Goal: Task Accomplishment & Management: Manage account settings

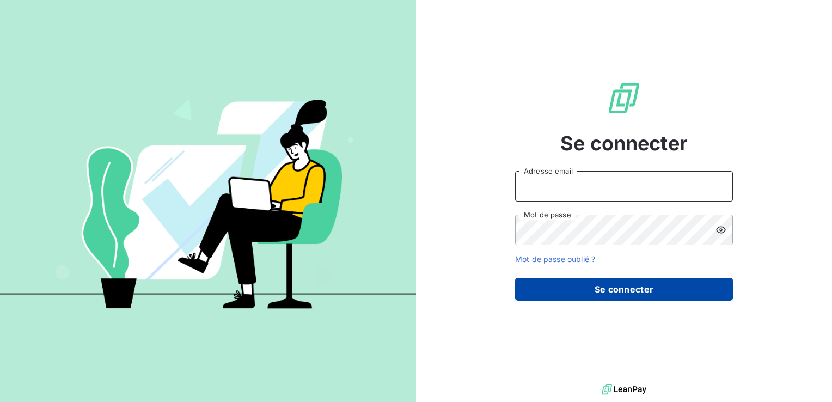
type input "[PERSON_NAME][EMAIL_ADDRESS][DOMAIN_NAME]"
click at [604, 292] on button "Se connecter" at bounding box center [624, 289] width 218 height 23
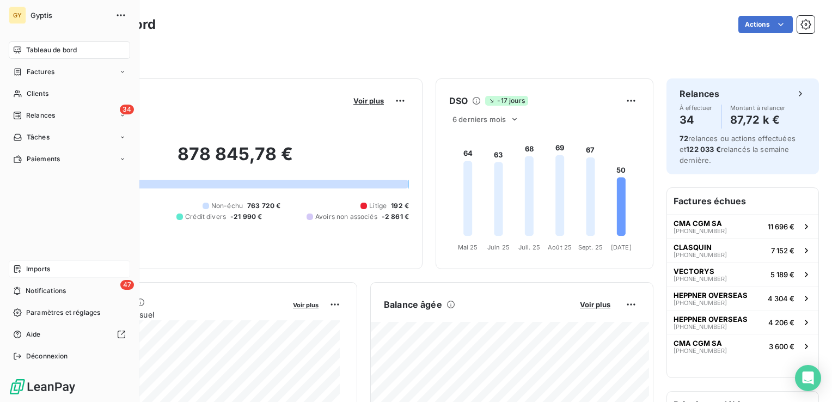
click at [41, 270] on span "Imports" at bounding box center [38, 269] width 24 height 10
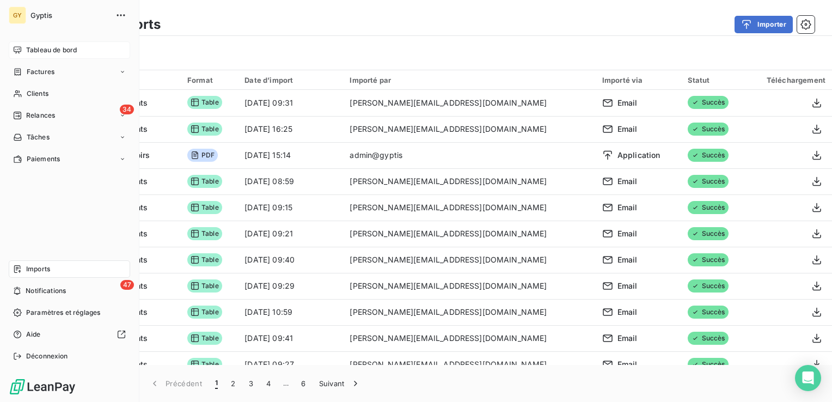
click at [42, 51] on span "Tableau de bord" at bounding box center [51, 50] width 51 height 10
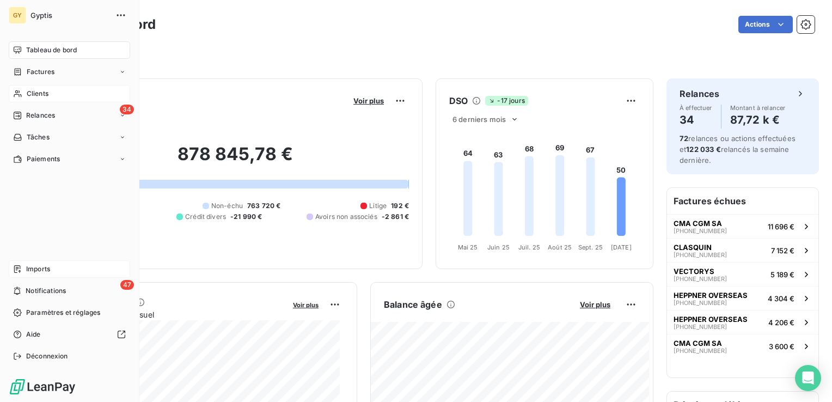
click at [37, 89] on span "Clients" at bounding box center [38, 94] width 22 height 10
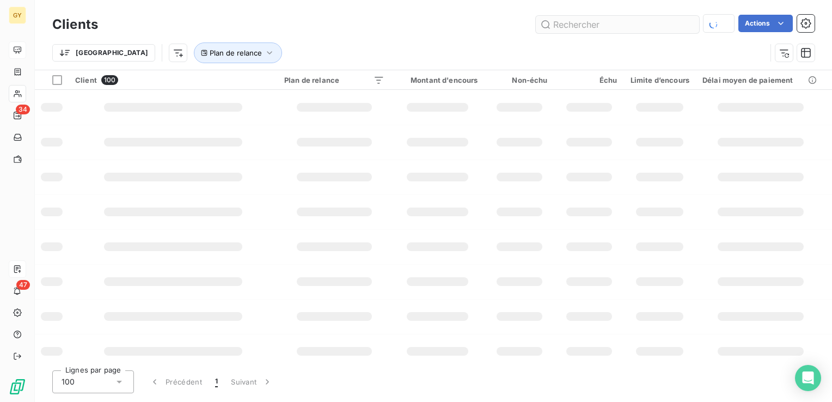
click at [602, 24] on input "text" at bounding box center [617, 24] width 163 height 17
type input "ciacam"
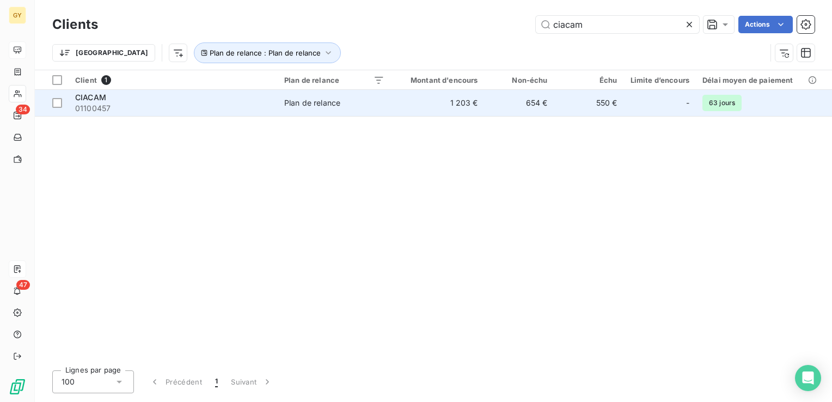
click at [454, 101] on td "1 203 €" at bounding box center [438, 103] width 94 height 26
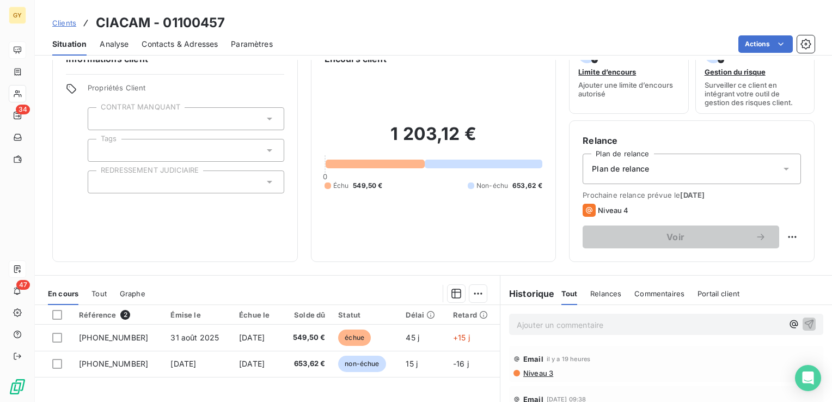
scroll to position [54, 0]
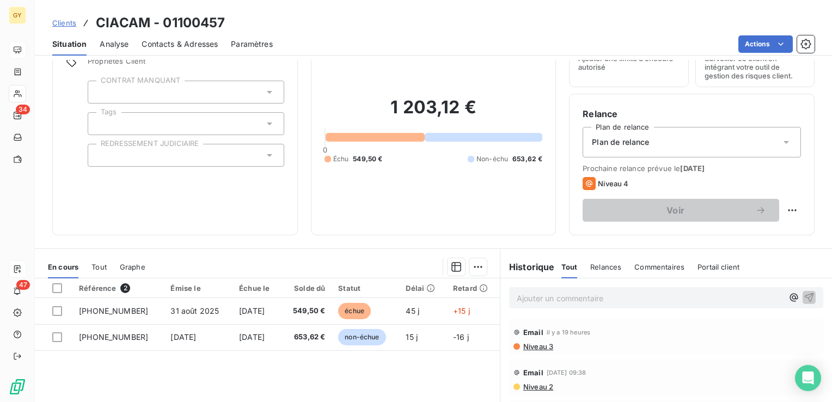
click at [545, 297] on p "Ajouter un commentaire ﻿" at bounding box center [650, 298] width 266 height 14
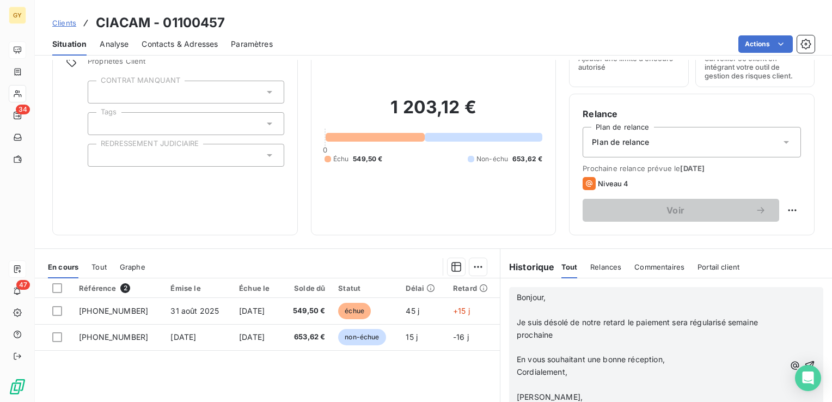
click at [519, 312] on p "﻿" at bounding box center [650, 310] width 267 height 13
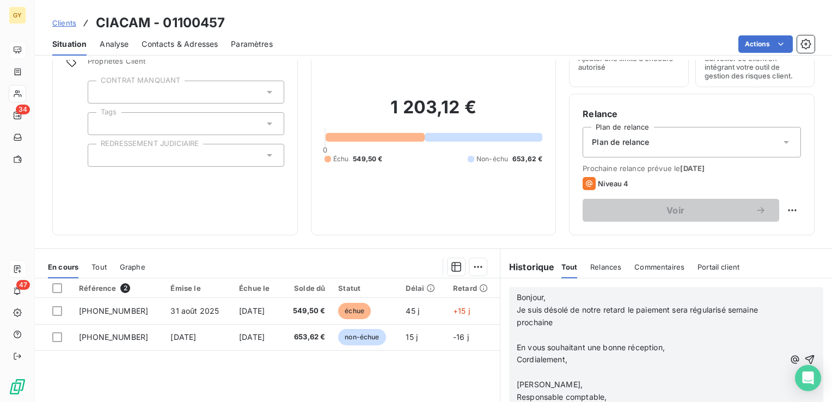
click at [517, 330] on p "﻿" at bounding box center [650, 335] width 267 height 13
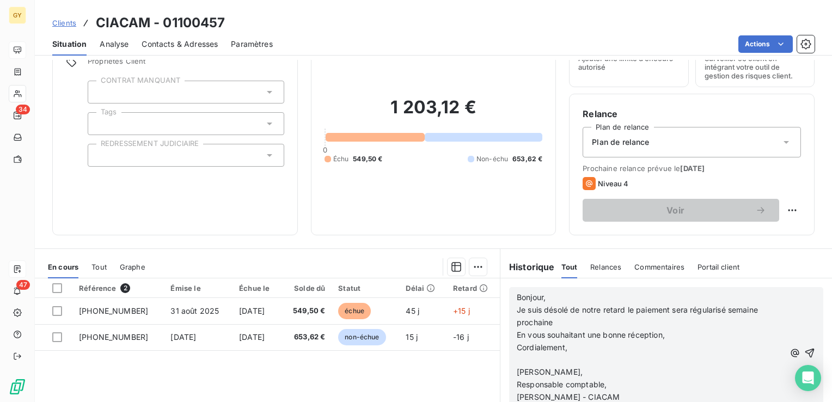
click at [517, 355] on p "﻿" at bounding box center [650, 360] width 267 height 13
click at [805, 343] on icon "button" at bounding box center [810, 347] width 11 height 11
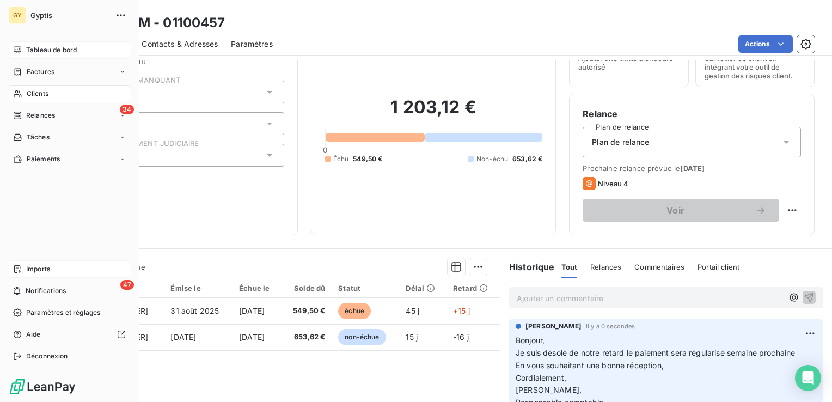
click at [28, 95] on span "Clients" at bounding box center [38, 94] width 22 height 10
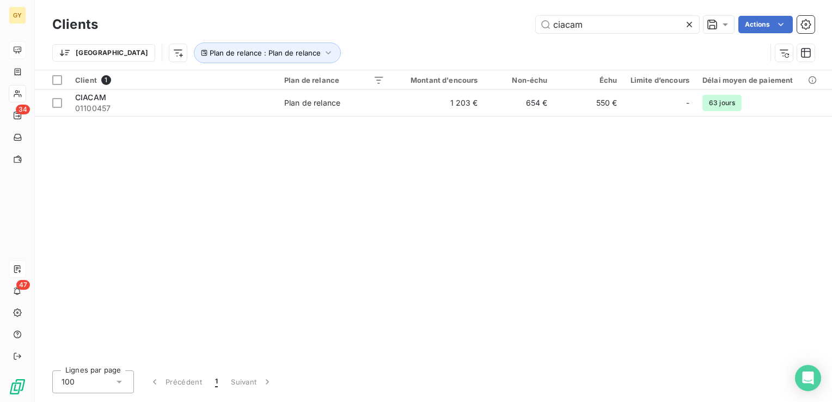
drag, startPoint x: 593, startPoint y: 26, endPoint x: 414, endPoint y: 15, distance: 179.5
click at [417, 16] on div "ciacam Actions" at bounding box center [463, 24] width 704 height 17
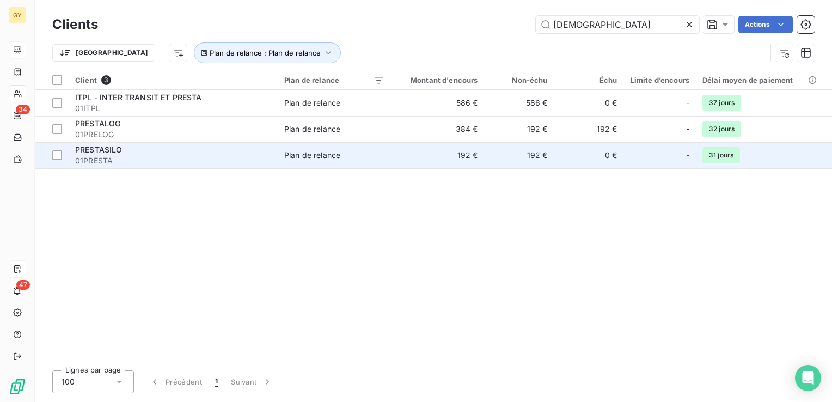
type input "[DEMOGRAPHIC_DATA]"
click at [269, 165] on span "01PRESTA" at bounding box center [173, 160] width 196 height 11
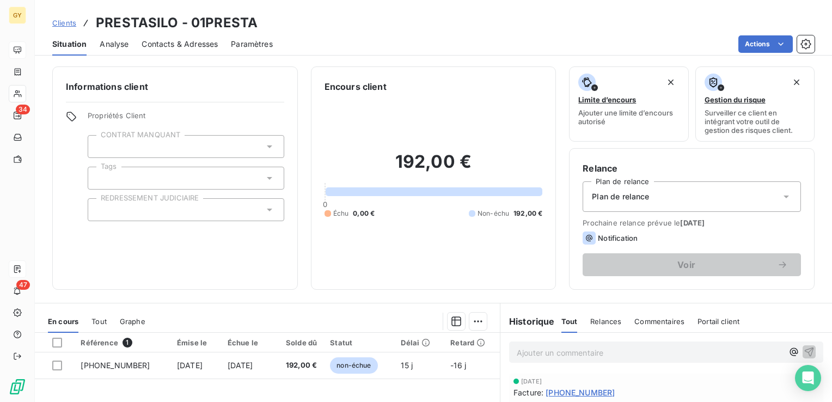
click at [521, 354] on p "Ajouter un commentaire ﻿" at bounding box center [650, 353] width 266 height 14
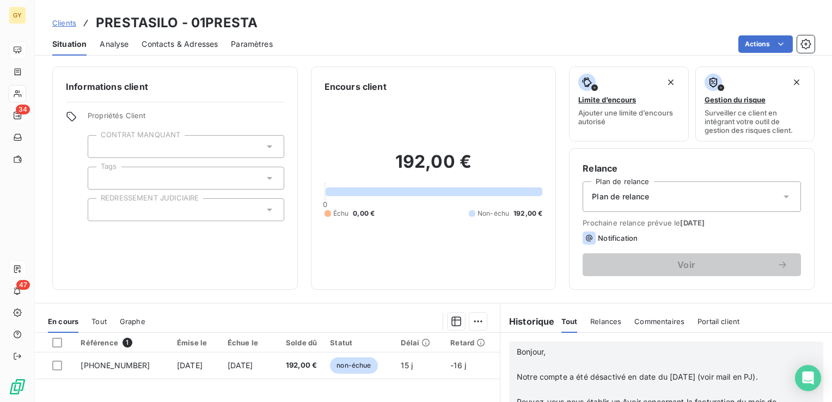
click at [517, 360] on p "﻿" at bounding box center [652, 364] width 270 height 13
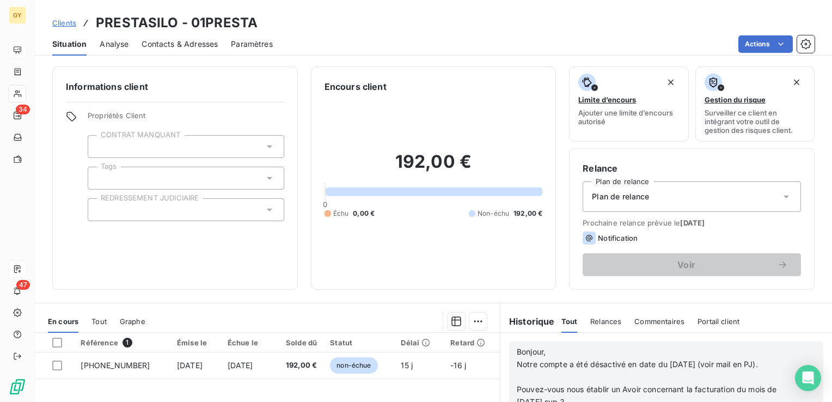
click at [517, 371] on p "﻿" at bounding box center [652, 377] width 270 height 13
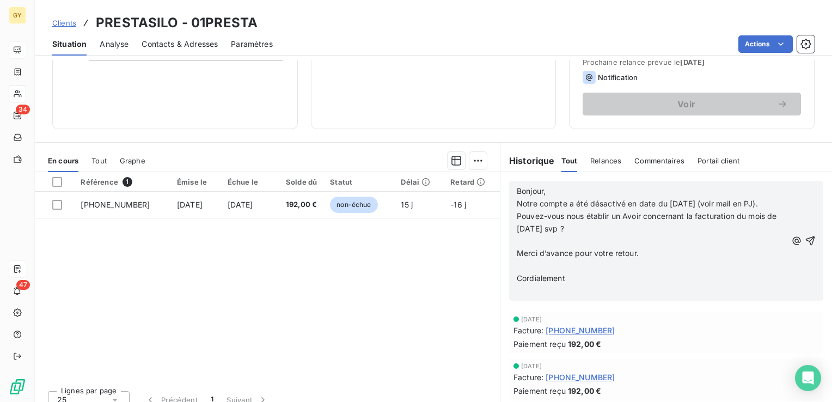
scroll to position [163, 0]
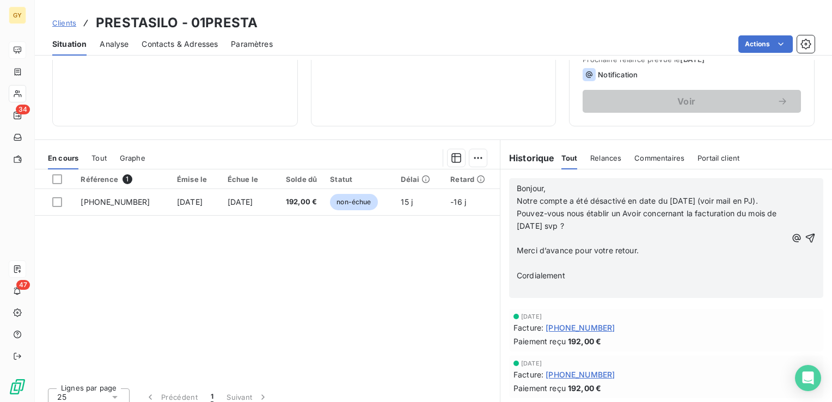
click at [517, 234] on p "﻿" at bounding box center [652, 239] width 270 height 13
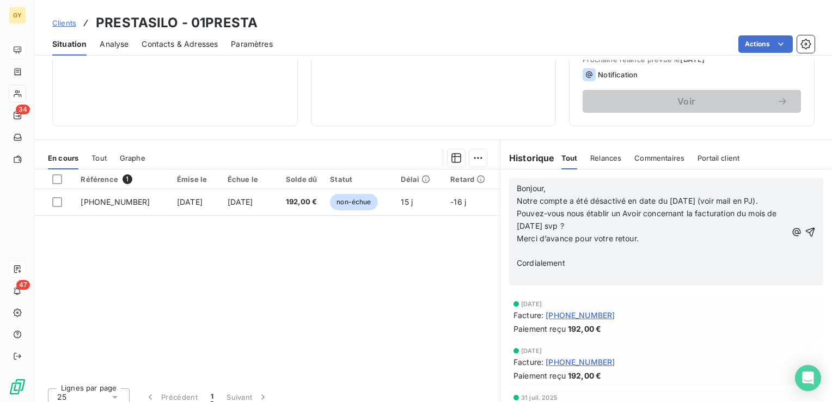
click at [517, 251] on p "﻿" at bounding box center [652, 251] width 270 height 13
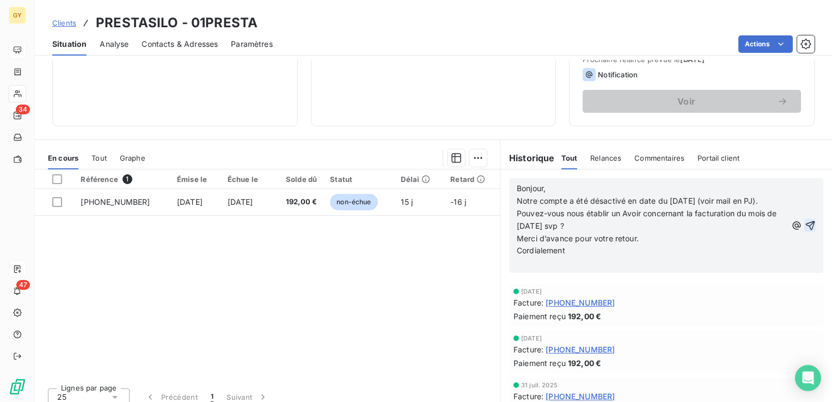
click at [805, 223] on icon "button" at bounding box center [810, 225] width 11 height 11
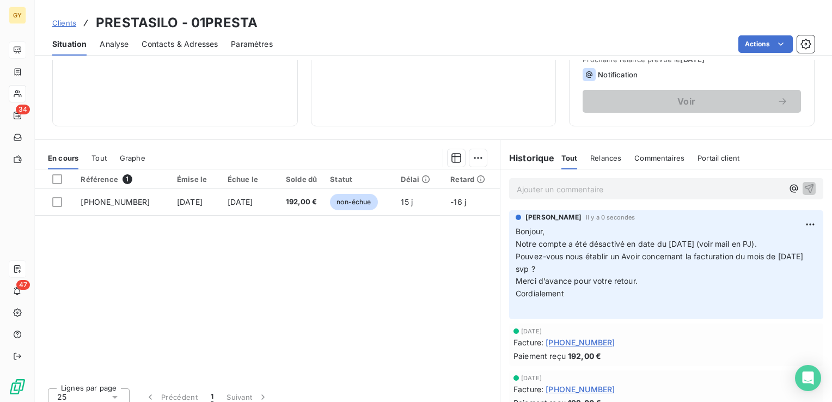
click at [520, 186] on p "Ajouter un commentaire ﻿" at bounding box center [650, 189] width 266 height 14
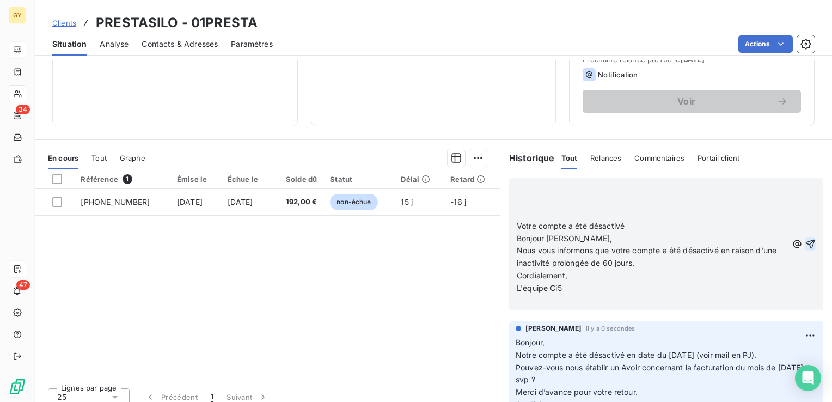
click at [536, 205] on p "﻿" at bounding box center [652, 201] width 271 height 13
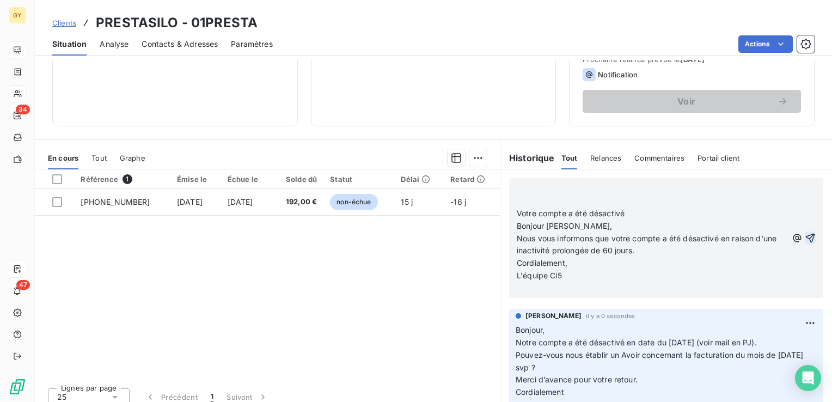
click at [582, 199] on p "﻿" at bounding box center [652, 201] width 271 height 13
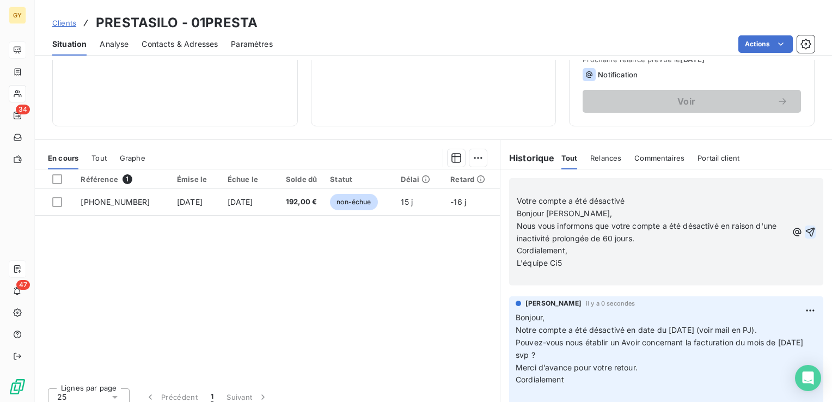
click at [805, 232] on icon "button" at bounding box center [810, 232] width 11 height 11
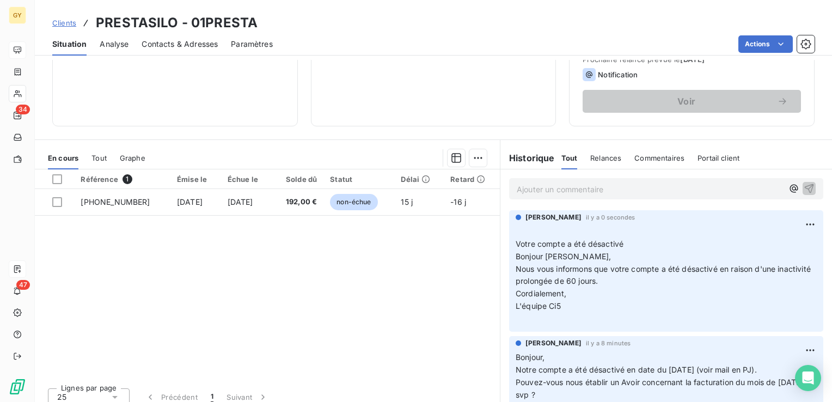
click at [525, 191] on p "Ajouter un commentaire ﻿" at bounding box center [650, 189] width 266 height 14
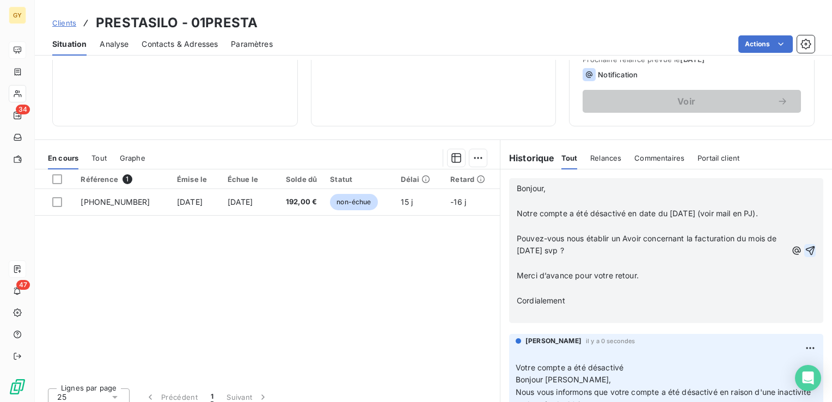
click at [517, 200] on p "﻿" at bounding box center [652, 201] width 270 height 13
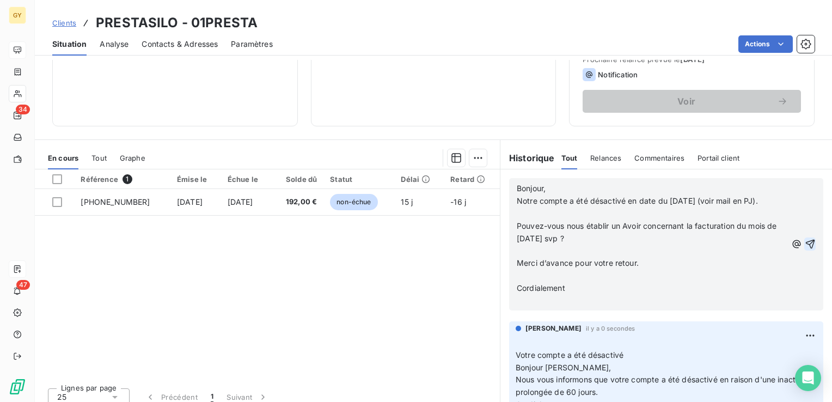
click at [517, 208] on p "﻿" at bounding box center [652, 214] width 270 height 13
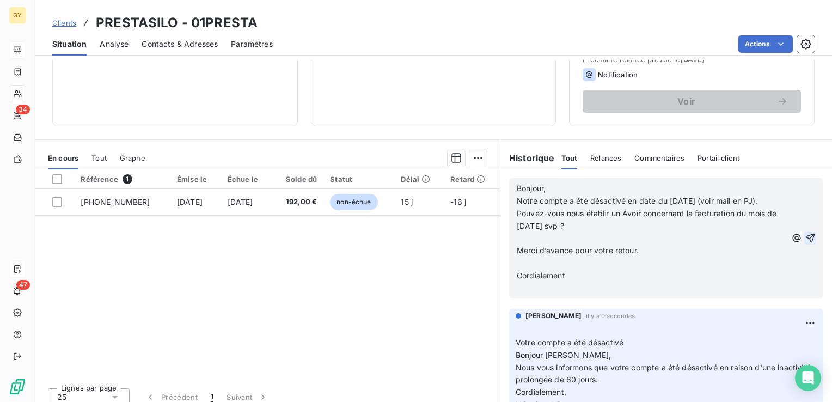
click at [517, 239] on p "﻿" at bounding box center [652, 239] width 270 height 13
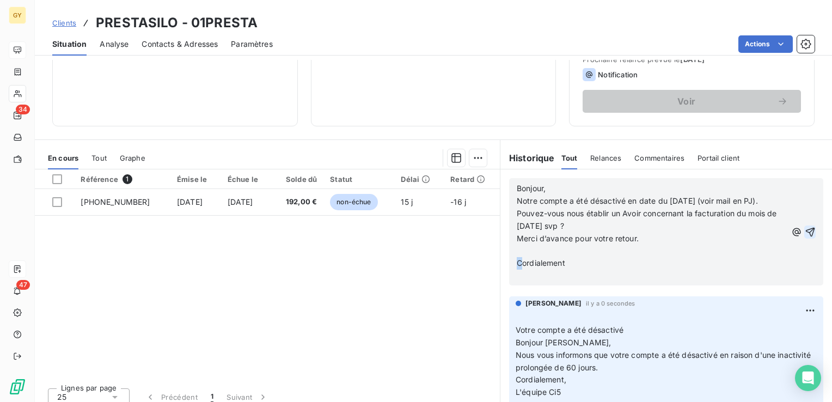
click at [517, 257] on p "Cordialement" at bounding box center [652, 263] width 270 height 13
click at [519, 251] on p "﻿" at bounding box center [652, 251] width 270 height 13
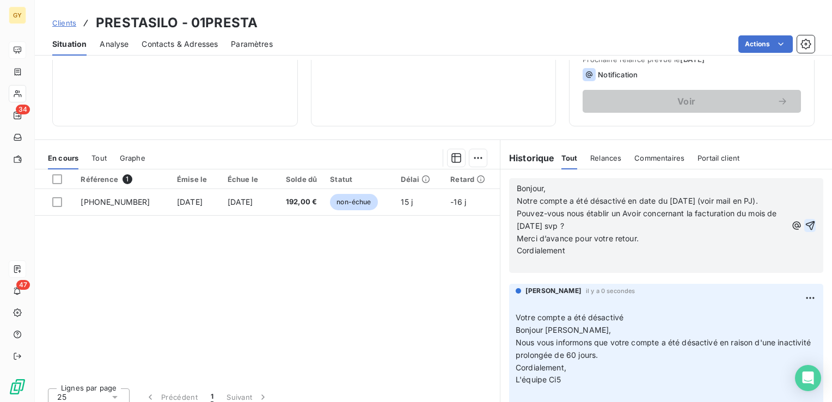
click at [803, 230] on div "Bonjour, Notre compte a été désactivé en date du [DATE] (voir mail en PJ). Pouv…" at bounding box center [666, 225] width 314 height 95
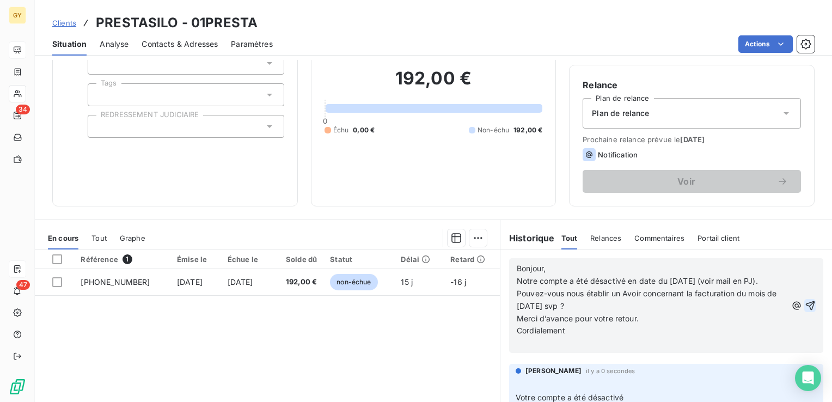
scroll to position [107, 0]
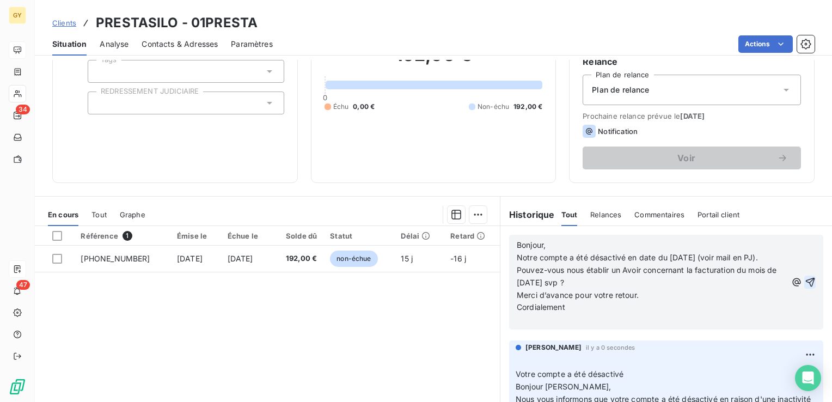
click at [805, 277] on icon "button" at bounding box center [810, 282] width 11 height 11
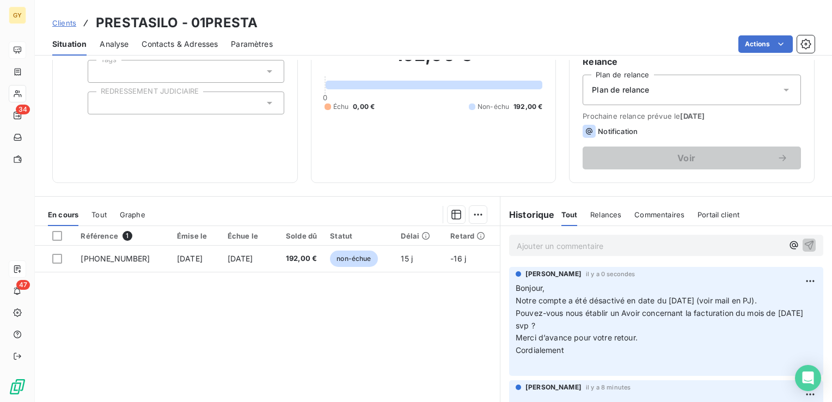
click at [547, 245] on p "Ajouter un commentaire ﻿" at bounding box center [650, 246] width 266 height 14
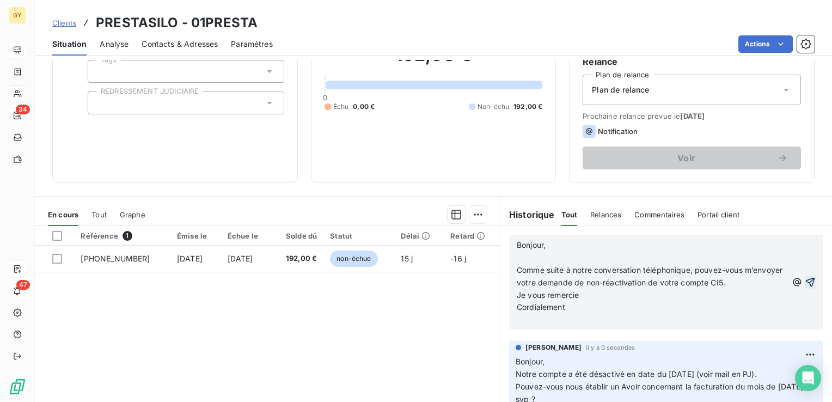
click at [517, 257] on p "﻿" at bounding box center [652, 258] width 271 height 13
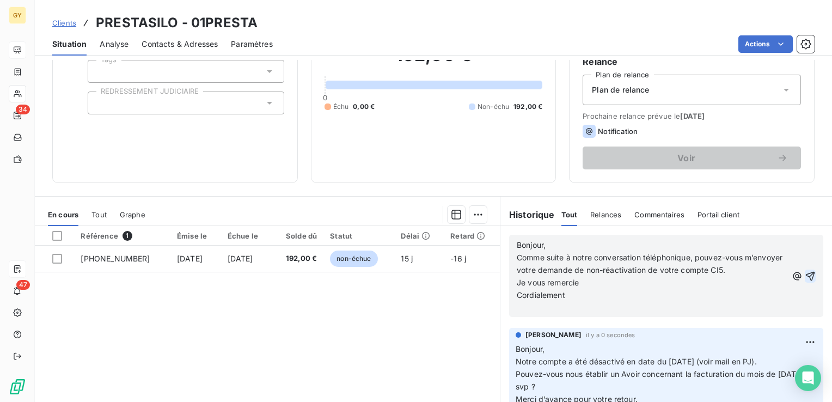
click at [533, 306] on p "﻿" at bounding box center [652, 307] width 271 height 13
click at [794, 267] on div "Bonjour, Comme suite à notre conversation téléphonique, pouvez-vous m’envoyer v…" at bounding box center [666, 276] width 299 height 76
click at [805, 273] on icon "button" at bounding box center [810, 276] width 11 height 11
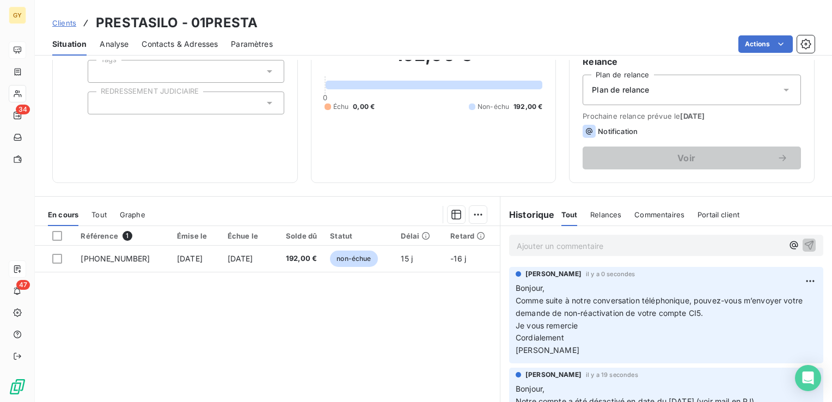
click at [576, 245] on p "Ajouter un commentaire ﻿" at bounding box center [650, 246] width 266 height 14
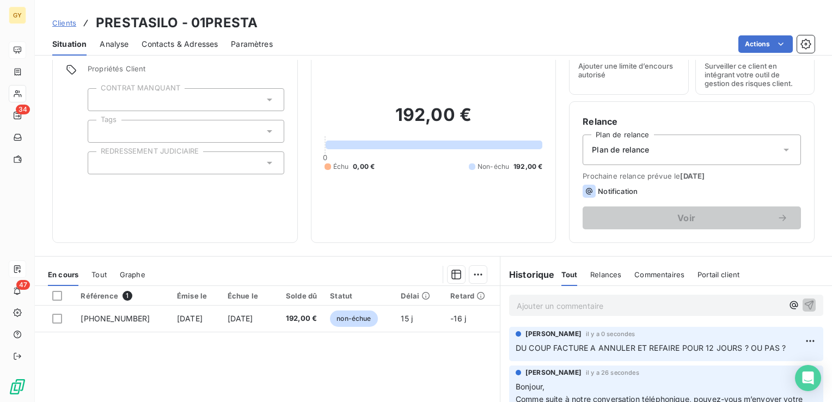
scroll to position [0, 0]
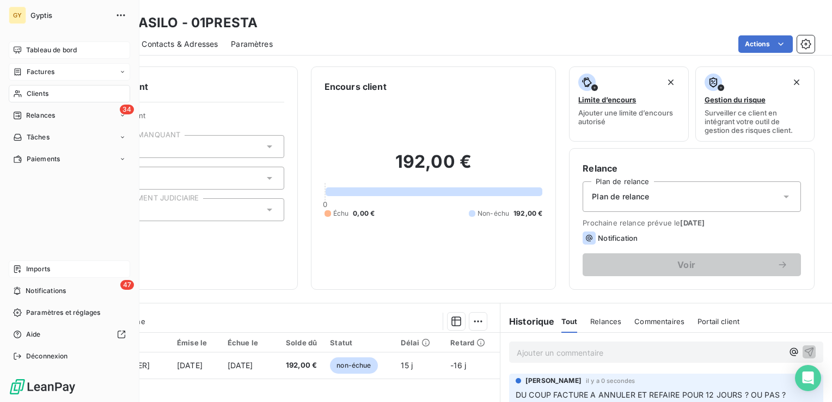
click at [44, 70] on span "Factures" at bounding box center [41, 72] width 28 height 10
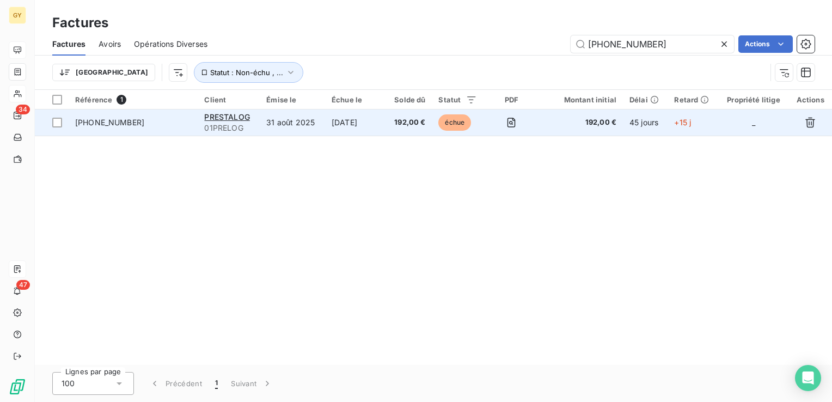
type input "[PHONE_NUMBER]"
click at [449, 119] on span "échue" at bounding box center [455, 122] width 33 height 16
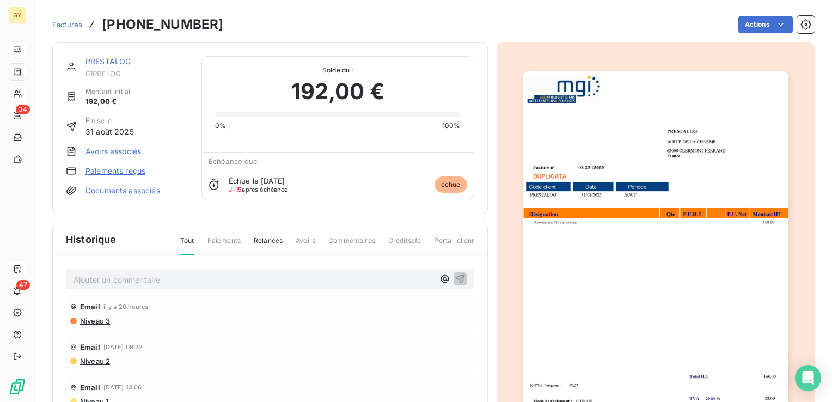
click at [126, 276] on p "Ajouter un commentaire ﻿" at bounding box center [254, 280] width 361 height 14
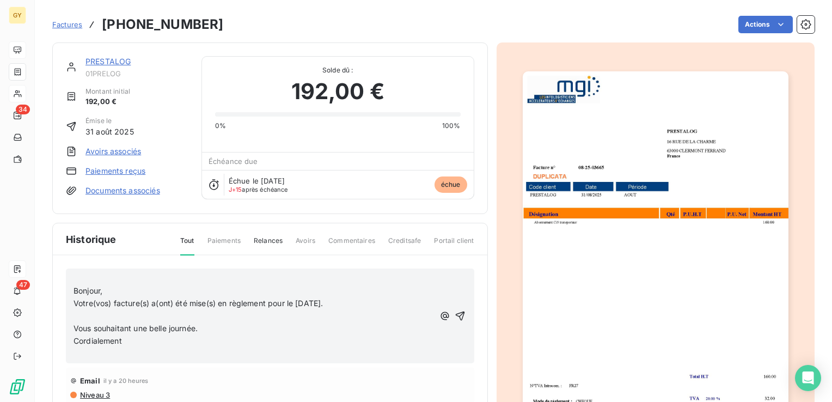
click at [72, 272] on div "﻿ Bonjour, Votre(vos) facture(s) a(ont) été mise(s) en règlement pour le [DATE]…" at bounding box center [270, 316] width 409 height 95
click at [81, 278] on p "﻿" at bounding box center [254, 279] width 361 height 13
click at [74, 311] on span at bounding box center [75, 315] width 2 height 9
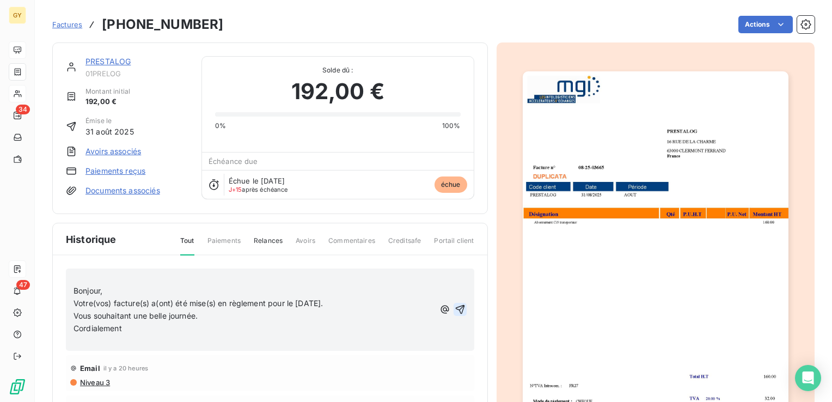
click at [455, 306] on icon "button" at bounding box center [460, 309] width 11 height 11
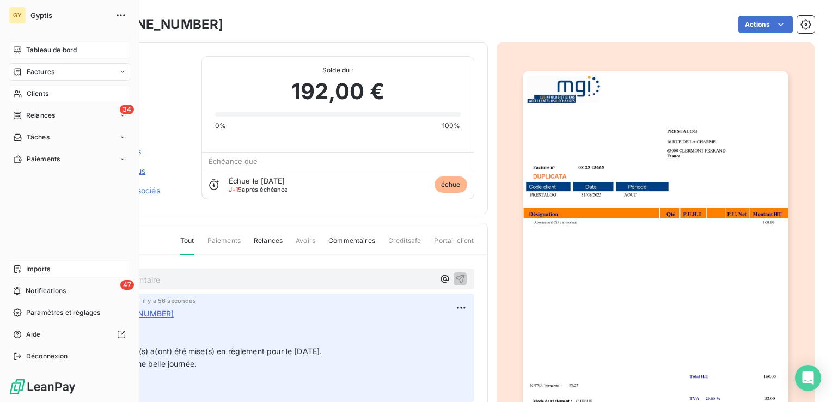
click at [38, 93] on span "Clients" at bounding box center [38, 94] width 22 height 10
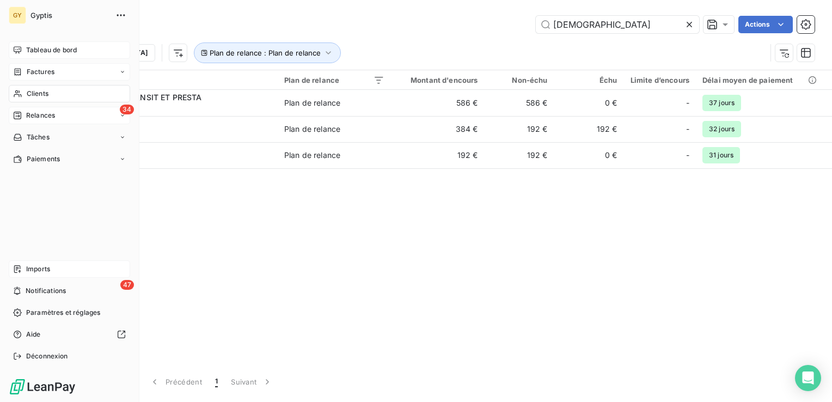
click at [29, 117] on span "Relances" at bounding box center [40, 116] width 29 height 10
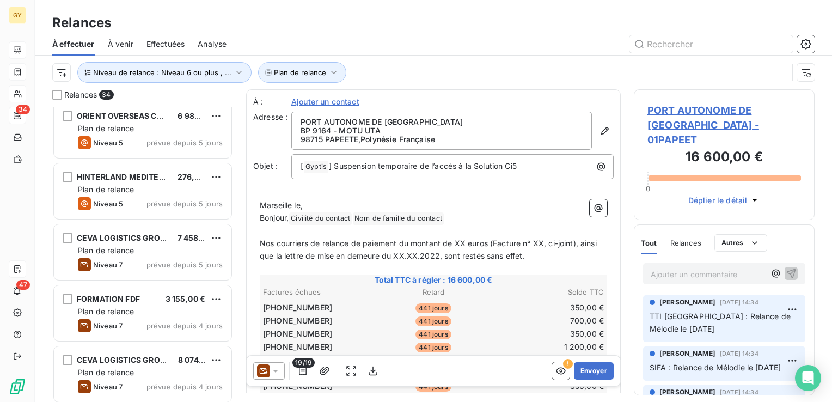
scroll to position [872, 0]
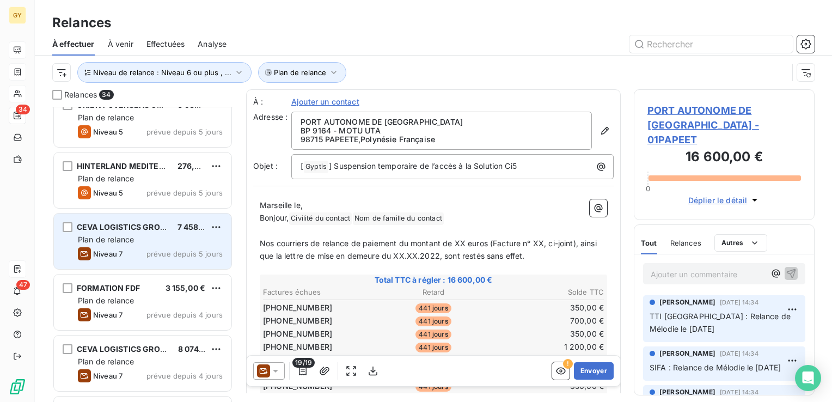
click at [133, 238] on span "Plan de relance" at bounding box center [106, 239] width 56 height 9
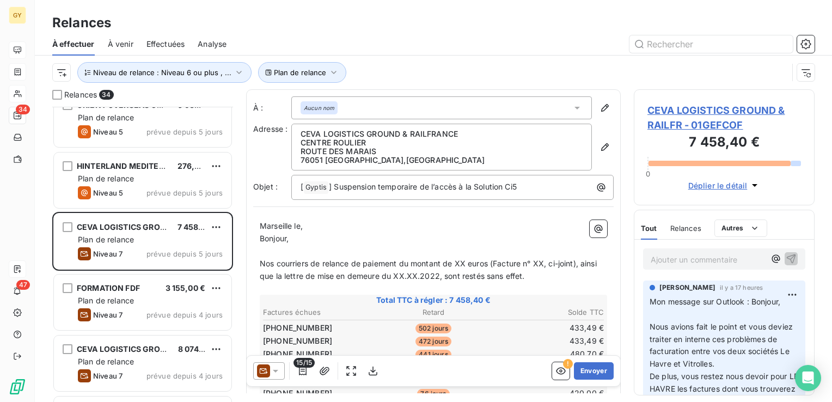
click at [661, 254] on p "Ajouter un commentaire ﻿" at bounding box center [708, 260] width 114 height 14
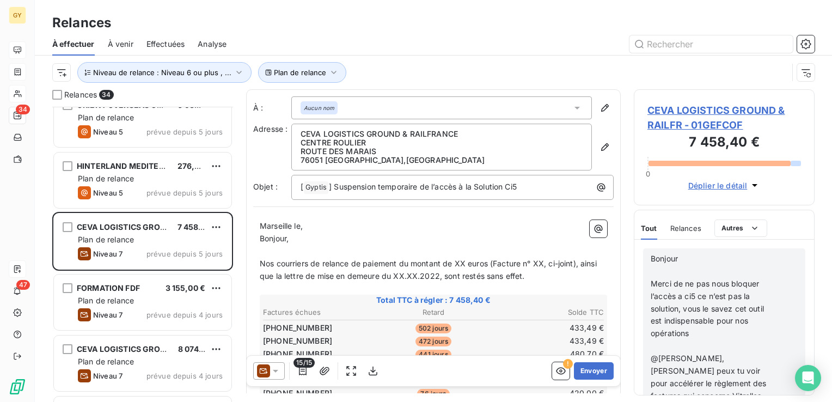
click at [659, 266] on p at bounding box center [710, 271] width 119 height 13
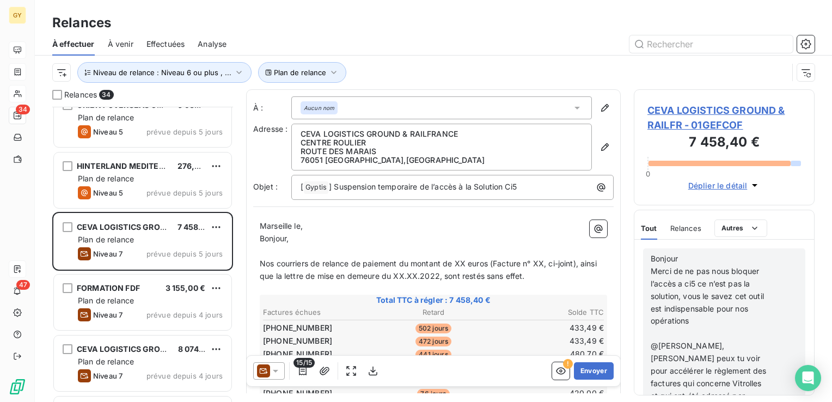
click at [659, 334] on p at bounding box center [710, 333] width 119 height 13
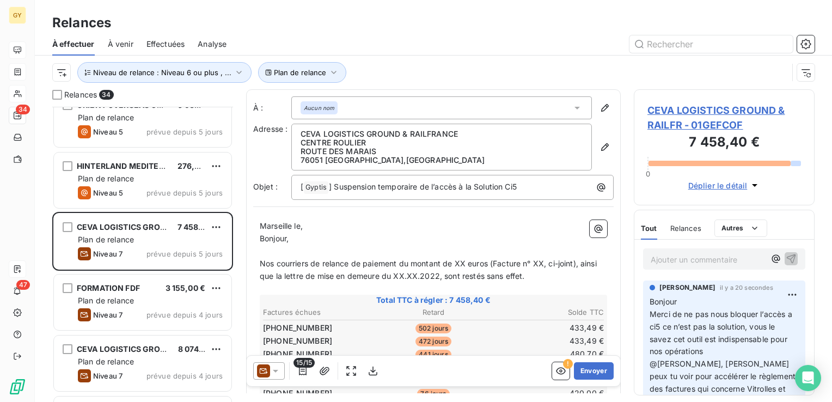
click at [670, 260] on p "Ajouter un commentaire ﻿" at bounding box center [708, 260] width 114 height 14
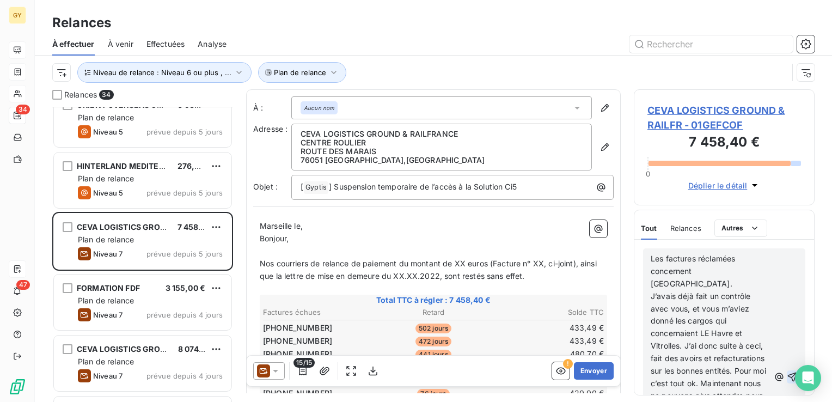
click at [788, 374] on icon "button" at bounding box center [792, 376] width 9 height 9
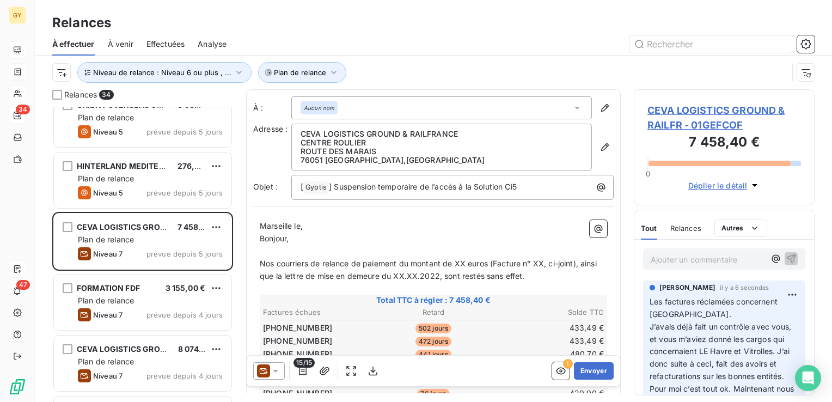
click at [672, 257] on p "Ajouter un commentaire ﻿" at bounding box center [708, 260] width 114 height 14
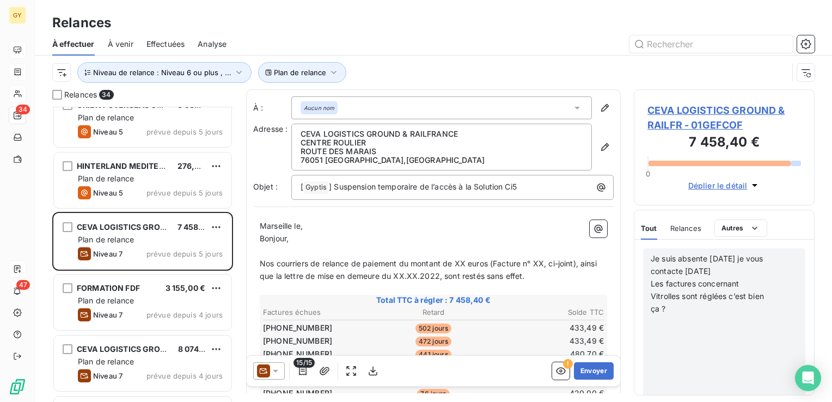
scroll to position [218, 0]
click at [770, 315] on p at bounding box center [710, 321] width 119 height 13
click at [764, 340] on p at bounding box center [710, 346] width 119 height 13
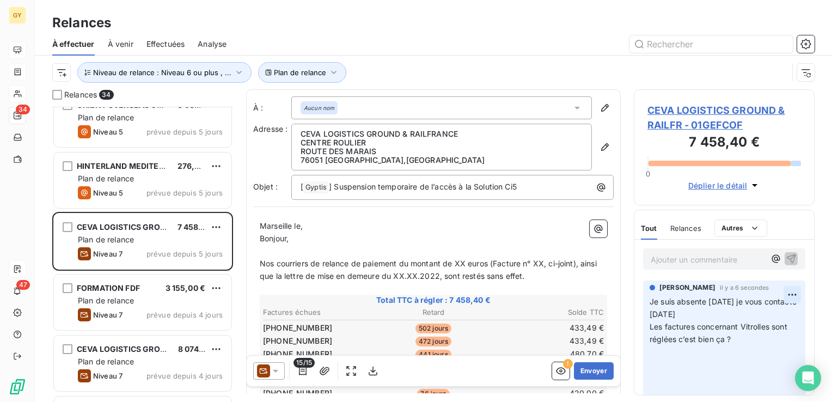
click at [784, 290] on html "GY 34 47 Relances À effectuer À venir Effectuées Analyse Plan de relance Niveau…" at bounding box center [416, 201] width 832 height 402
click at [749, 316] on div "Editer" at bounding box center [758, 318] width 61 height 17
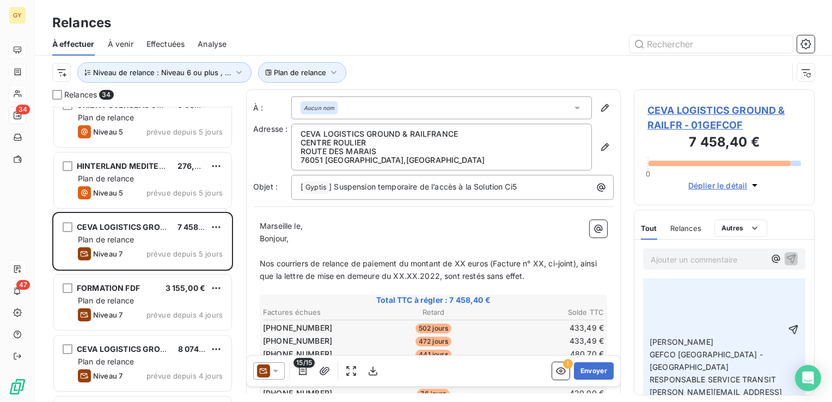
scroll to position [54, 0]
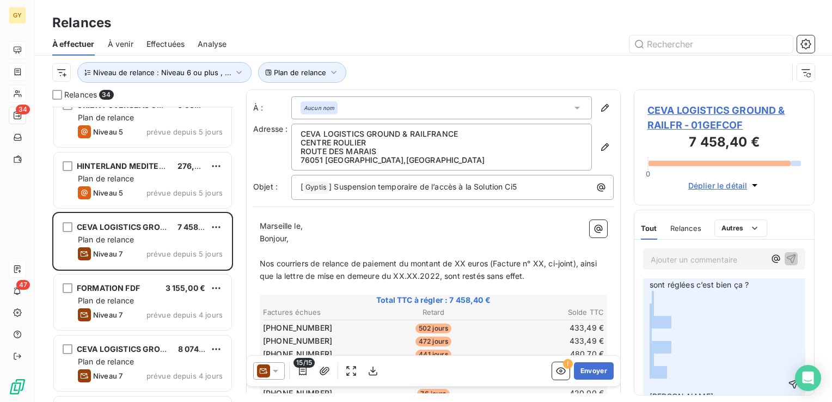
drag, startPoint x: 665, startPoint y: 302, endPoint x: 662, endPoint y: 375, distance: 72.5
click at [662, 375] on p "Je suis absente [DATE] je vous contacte [DATE] Les factures concernant Vitrolle…" at bounding box center [718, 384] width 136 height 287
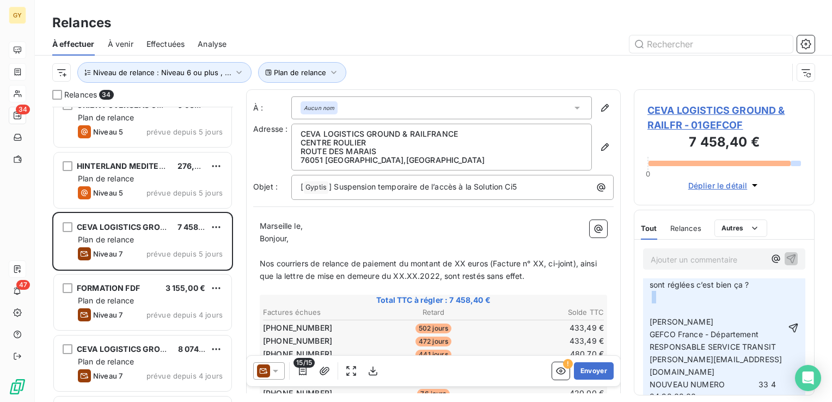
drag, startPoint x: 654, startPoint y: 298, endPoint x: 653, endPoint y: 308, distance: 10.5
click at [653, 308] on p "Je suis absente [DATE] je vous contacte [DATE] Les factures concernant Vitrolle…" at bounding box center [718, 328] width 136 height 174
click at [660, 292] on p "Je suis absente [DATE] je vous contacte [DATE] Les factures concernant Vitrolle…" at bounding box center [718, 322] width 136 height 162
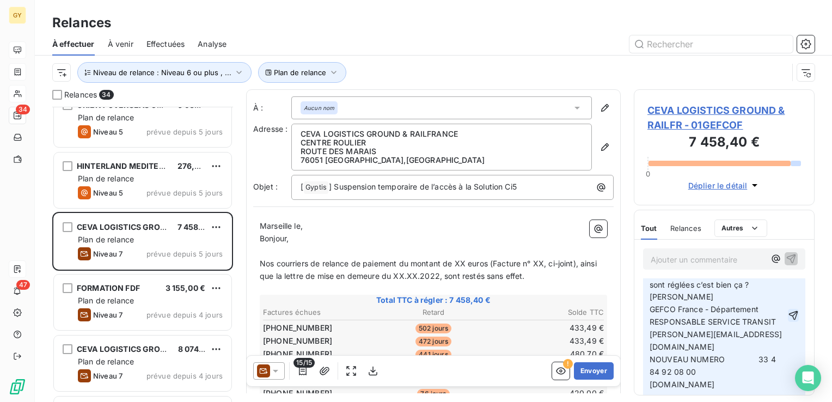
click at [788, 316] on icon "button" at bounding box center [793, 315] width 11 height 11
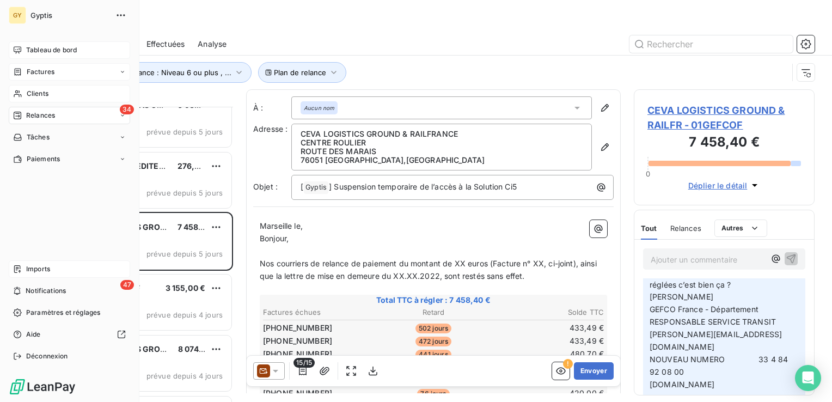
click at [26, 96] on div "Clients" at bounding box center [69, 93] width 121 height 17
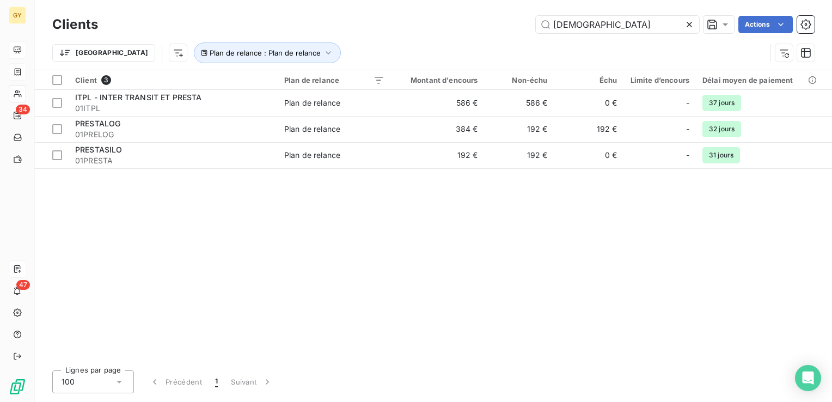
click at [684, 23] on icon at bounding box center [689, 24] width 11 height 11
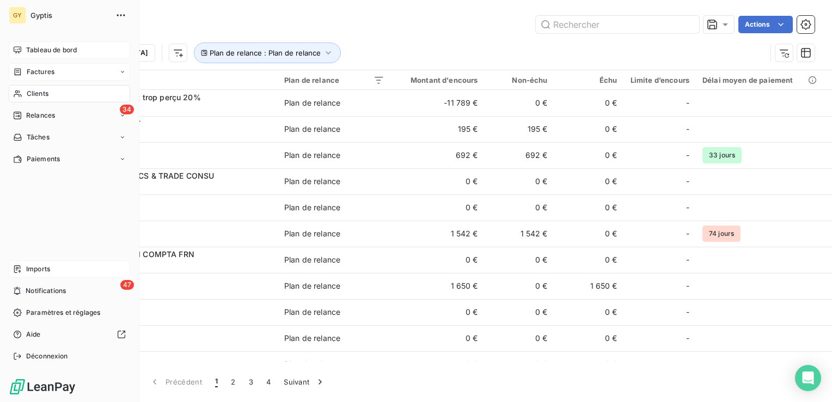
click at [54, 69] on span "Factures" at bounding box center [41, 72] width 28 height 10
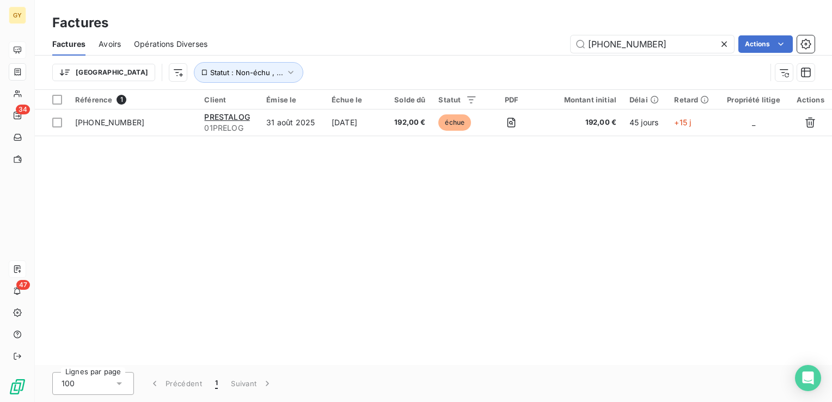
drag, startPoint x: 648, startPoint y: 41, endPoint x: 552, endPoint y: 39, distance: 95.4
click at [552, 39] on div "[PHONE_NUMBER] Actions" at bounding box center [518, 43] width 594 height 17
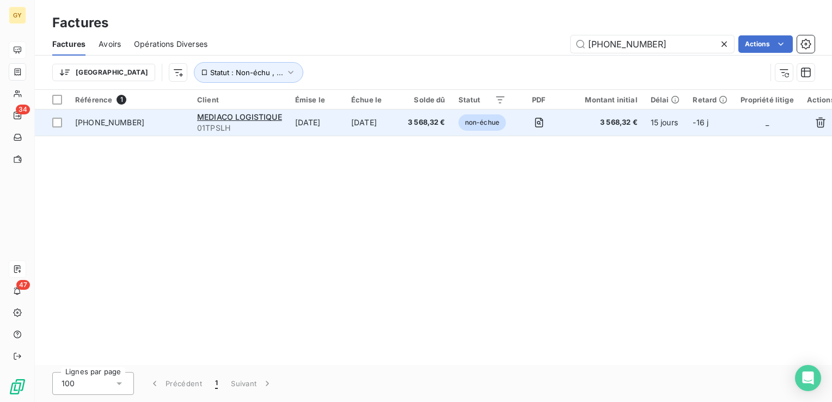
type input "[PHONE_NUMBER]"
click at [345, 121] on td "[DATE]" at bounding box center [317, 122] width 56 height 26
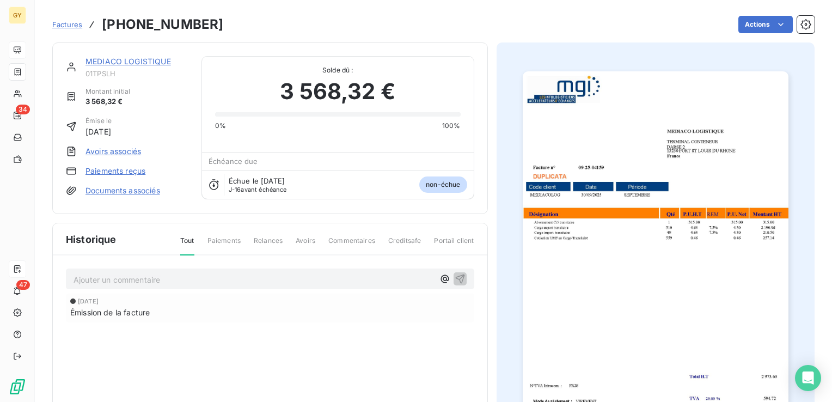
click at [112, 279] on p "Ajouter un commentaire ﻿" at bounding box center [254, 280] width 361 height 14
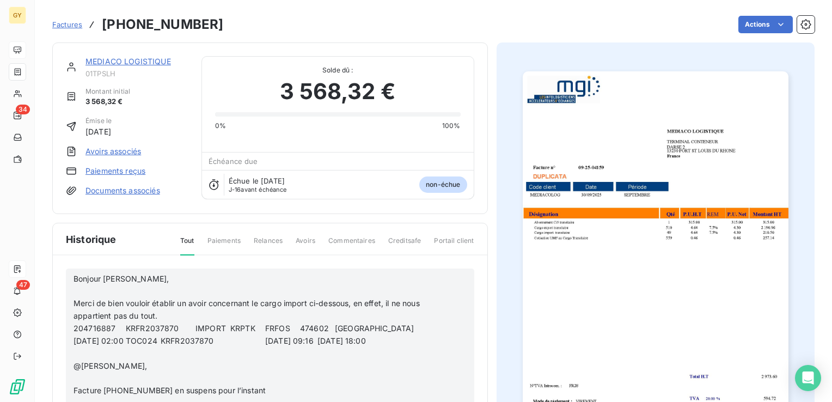
click at [75, 285] on p "﻿" at bounding box center [256, 291] width 365 height 13
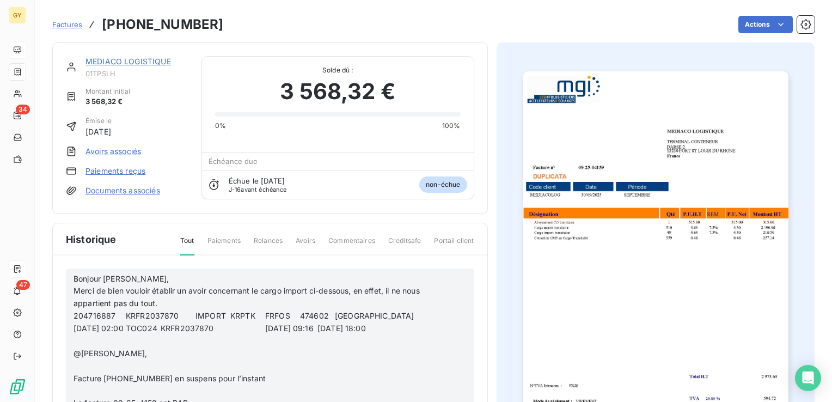
click at [78, 336] on p "﻿" at bounding box center [256, 341] width 365 height 13
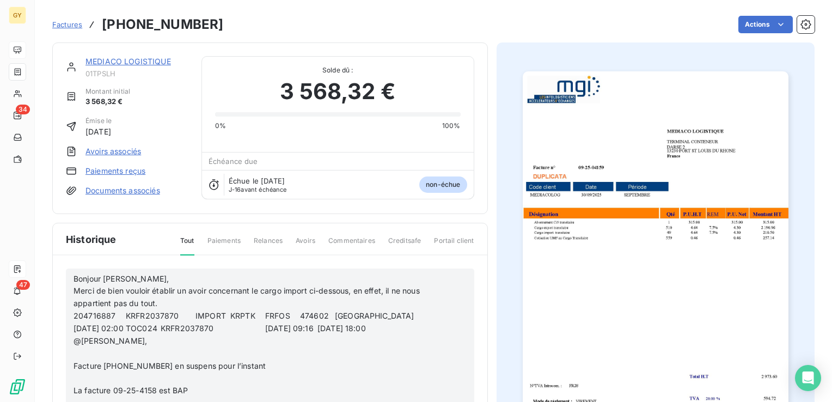
click at [83, 350] on p "﻿" at bounding box center [256, 354] width 365 height 13
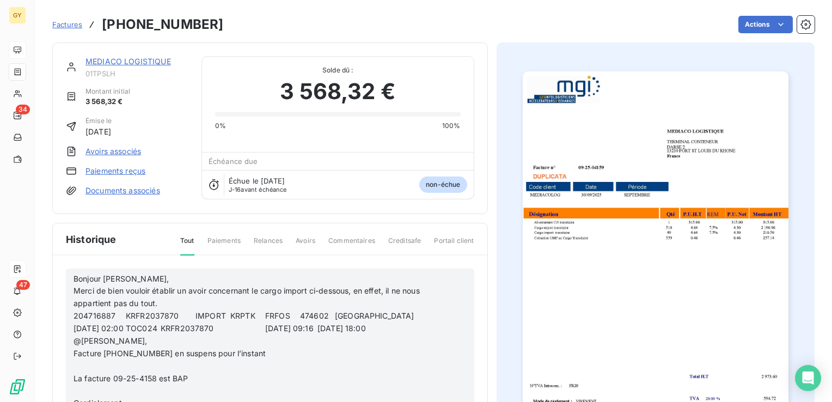
click at [81, 363] on p "﻿" at bounding box center [256, 366] width 365 height 13
click at [78, 375] on p "﻿" at bounding box center [256, 379] width 365 height 13
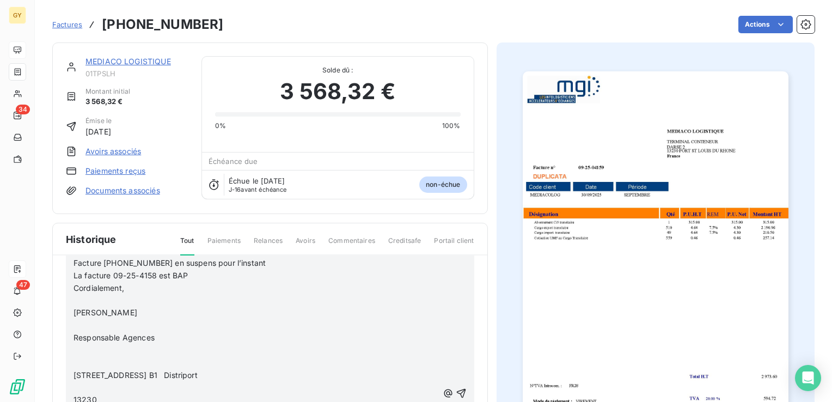
scroll to position [109, 0]
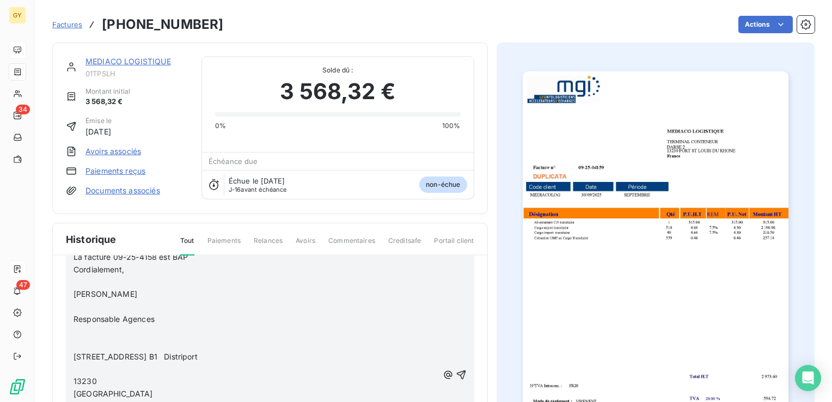
click at [81, 288] on p "[PERSON_NAME]" at bounding box center [256, 294] width 365 height 13
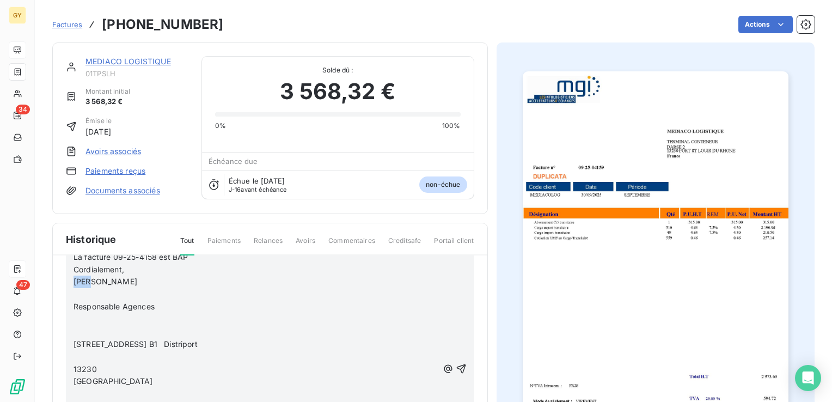
drag, startPoint x: 126, startPoint y: 278, endPoint x: 64, endPoint y: 287, distance: 63.2
click at [64, 287] on div "[PERSON_NAME], Merci de bien vouloir établir un avoir concernant le cargo impor…" at bounding box center [270, 381] width 435 height 252
click at [100, 295] on p "﻿" at bounding box center [256, 294] width 365 height 13
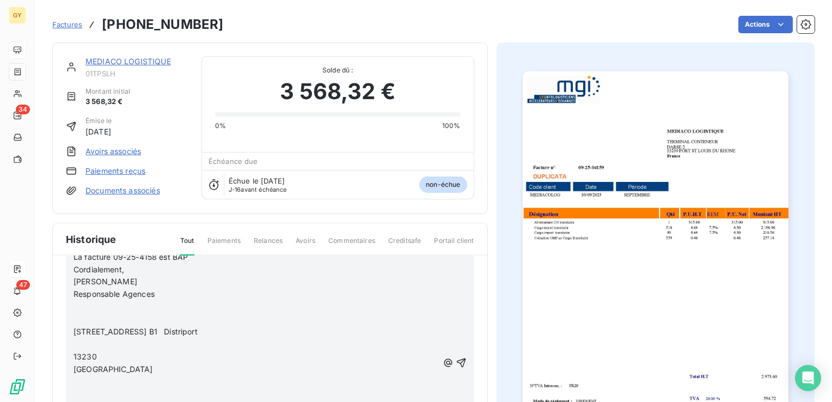
click at [82, 301] on p "﻿" at bounding box center [256, 307] width 365 height 13
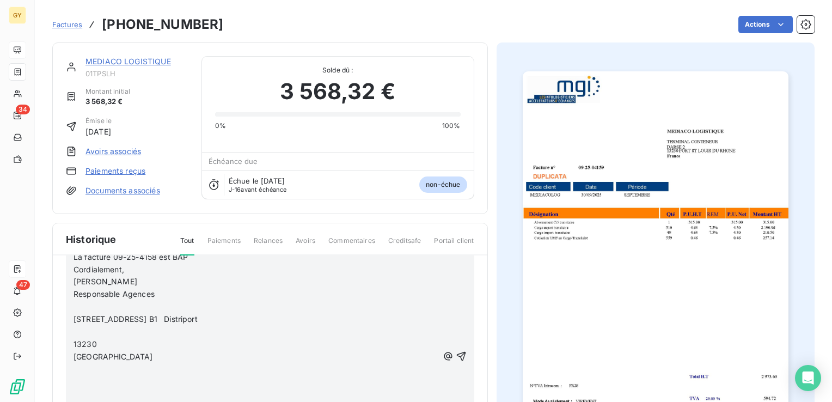
click at [77, 303] on p "﻿" at bounding box center [256, 307] width 365 height 13
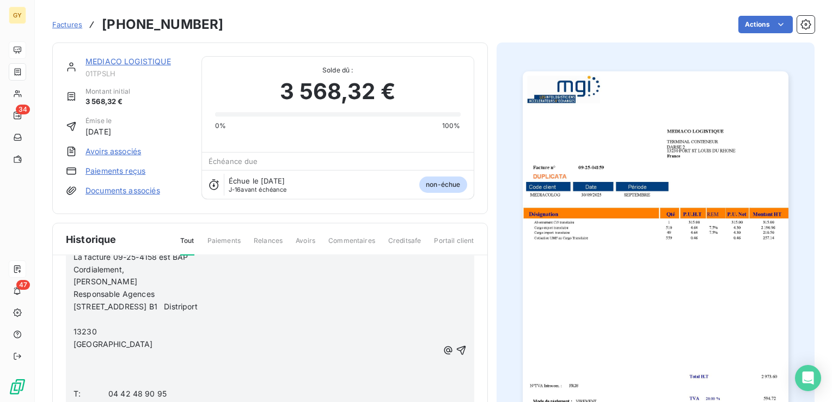
click at [74, 313] on p "﻿" at bounding box center [256, 319] width 365 height 13
click at [89, 326] on p "[GEOGRAPHIC_DATA]" at bounding box center [256, 332] width 365 height 13
drag, startPoint x: 72, startPoint y: 340, endPoint x: 74, endPoint y: 352, distance: 11.6
click at [72, 354] on div "[PERSON_NAME], Merci de bien vouloir établir un avoir concernant le cargo impor…" at bounding box center [270, 344] width 409 height 369
click at [79, 346] on p "﻿" at bounding box center [256, 344] width 365 height 13
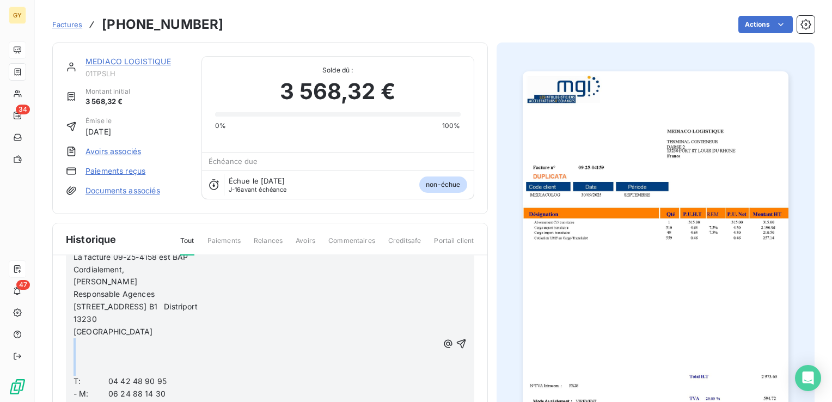
drag, startPoint x: 79, startPoint y: 346, endPoint x: 78, endPoint y: 363, distance: 16.9
click at [78, 363] on div "[PERSON_NAME], Merci de bien vouloir établir un avoir concernant le cargo impor…" at bounding box center [256, 344] width 365 height 361
click at [111, 357] on span "T: 04 42 48 90 95" at bounding box center [120, 356] width 93 height 9
click at [94, 366] on span "- M: 06 24 88 14 30" at bounding box center [120, 368] width 92 height 9
click at [76, 364] on span "M: 06 24 88 14 30" at bounding box center [120, 368] width 92 height 9
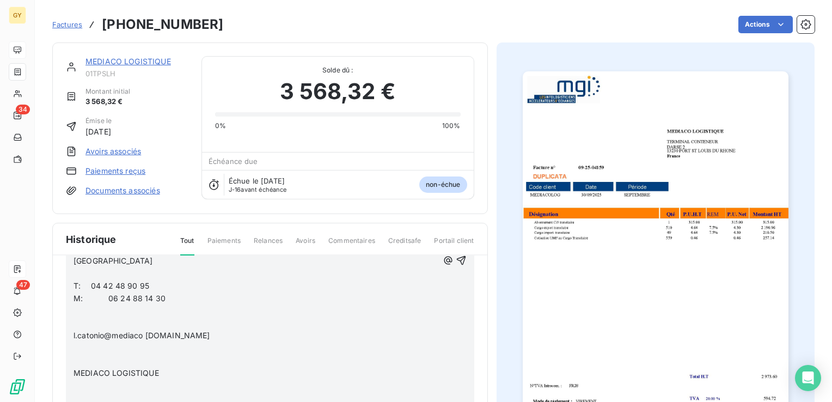
scroll to position [181, 0]
click at [78, 310] on p "﻿" at bounding box center [256, 309] width 365 height 13
click at [78, 321] on p "﻿" at bounding box center [256, 321] width 365 height 13
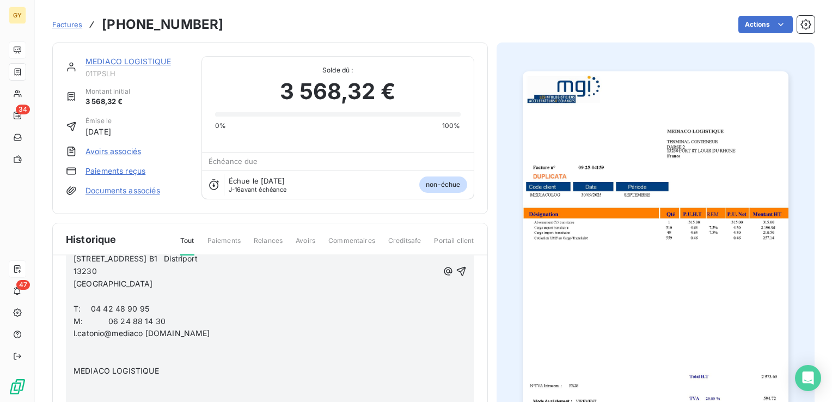
scroll to position [157, 0]
click at [81, 295] on p "﻿" at bounding box center [256, 296] width 365 height 13
click at [76, 349] on p "﻿" at bounding box center [256, 346] width 365 height 13
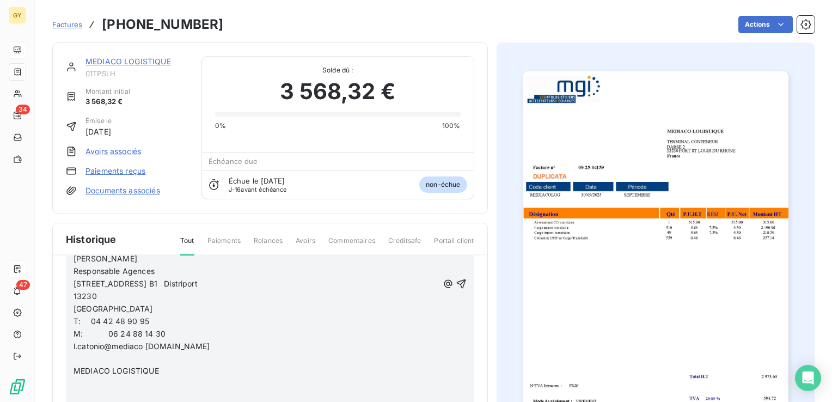
scroll to position [131, 0]
click at [76, 356] on p "﻿" at bounding box center [256, 359] width 365 height 13
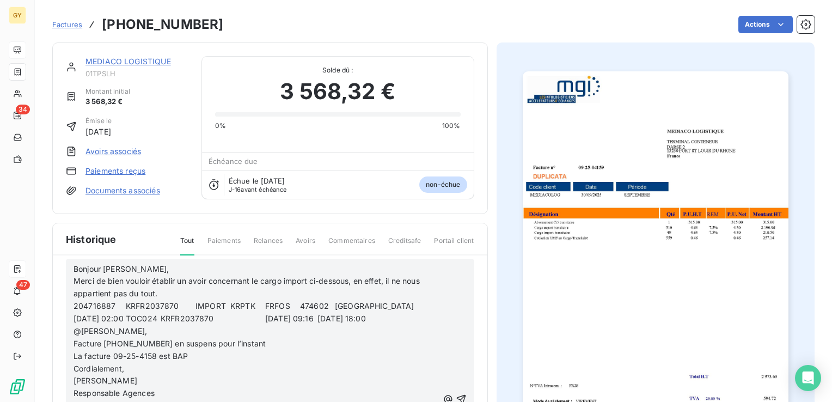
scroll to position [119, 0]
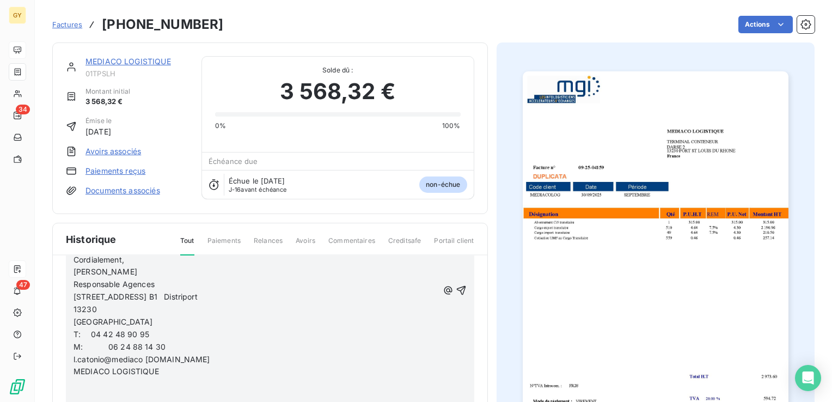
click at [109, 343] on span "M: 06 24 88 14 30" at bounding box center [120, 346] width 92 height 9
click at [456, 289] on icon "button" at bounding box center [460, 290] width 9 height 9
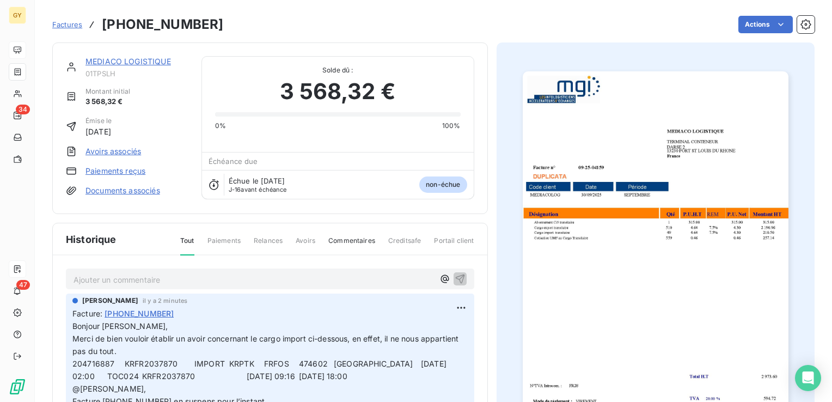
click at [100, 273] on p "Ajouter un commentaire ﻿" at bounding box center [254, 280] width 361 height 14
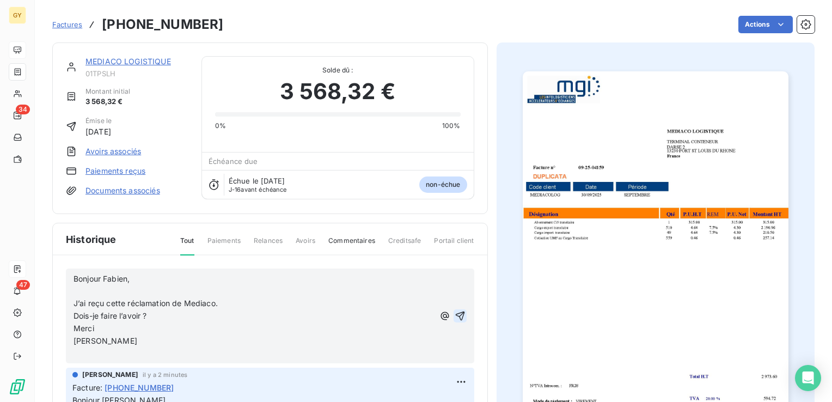
click at [79, 293] on p "﻿" at bounding box center [254, 291] width 361 height 13
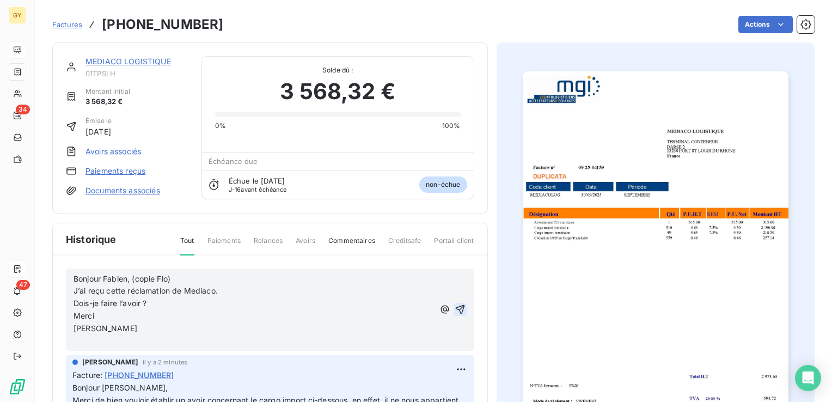
click at [455, 306] on icon "button" at bounding box center [460, 309] width 11 height 11
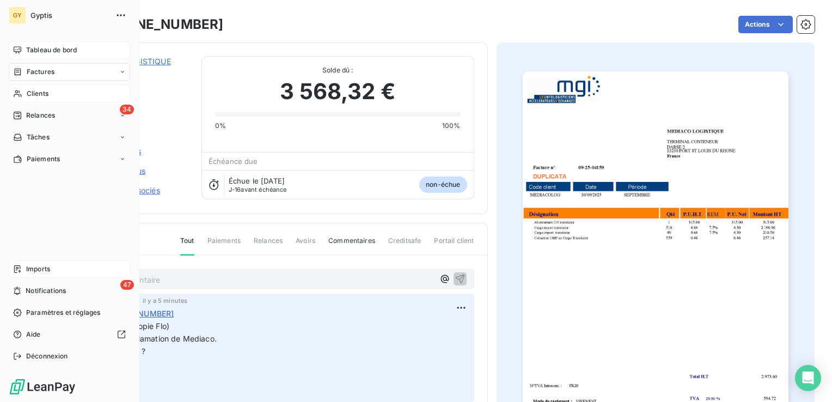
click at [27, 94] on span "Clients" at bounding box center [38, 94] width 22 height 10
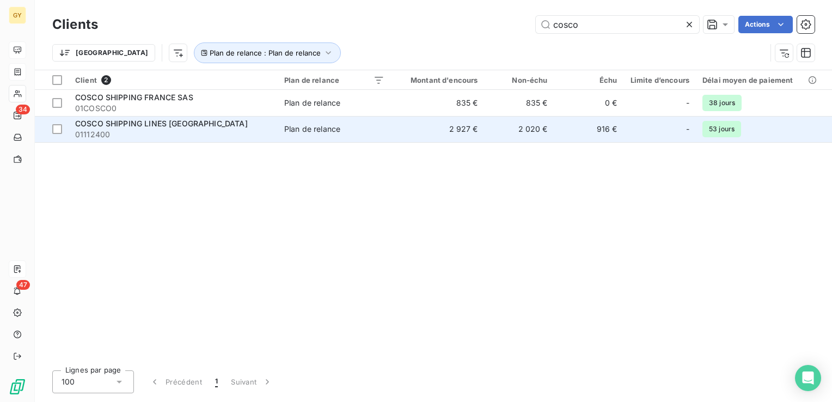
type input "cosco"
click at [432, 121] on td "2 927 €" at bounding box center [438, 129] width 94 height 26
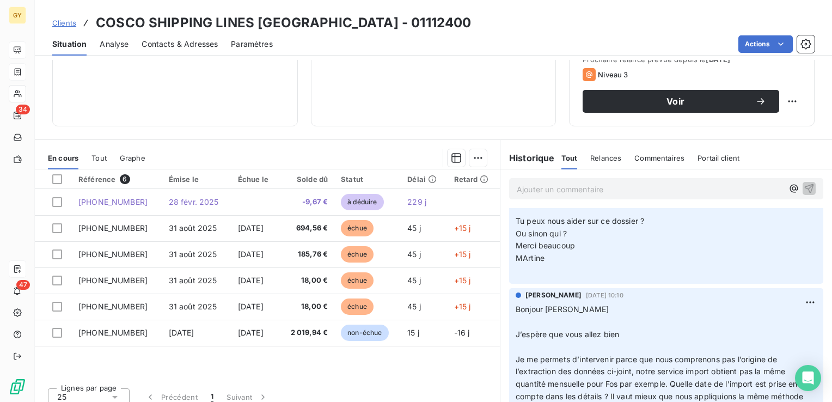
scroll to position [54, 0]
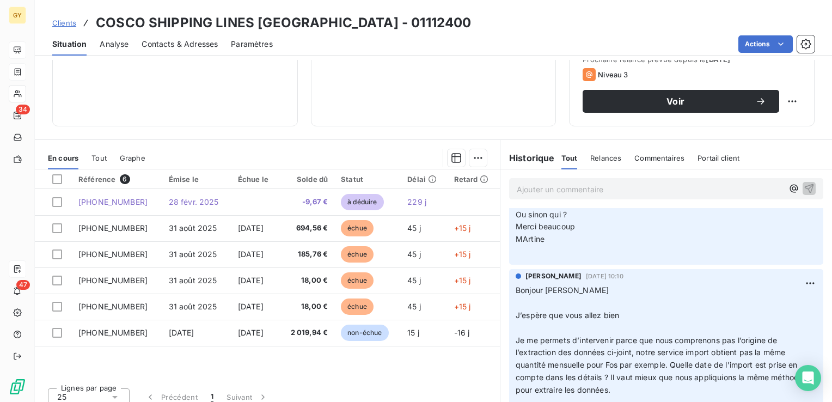
click at [531, 188] on p "Ajouter un commentaire ﻿" at bounding box center [650, 189] width 266 height 14
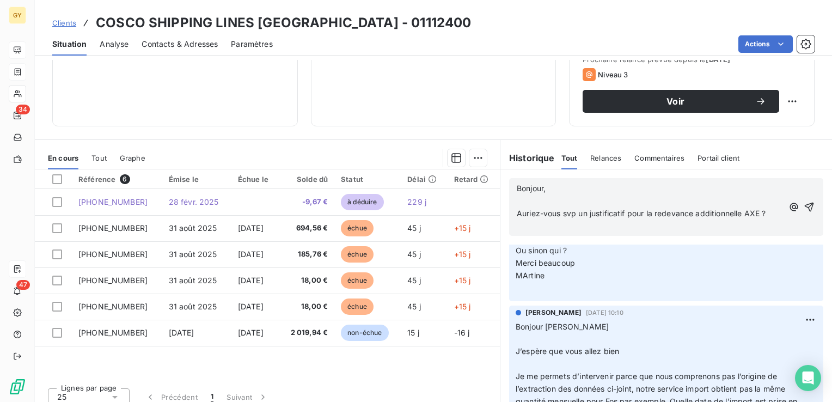
scroll to position [90, 0]
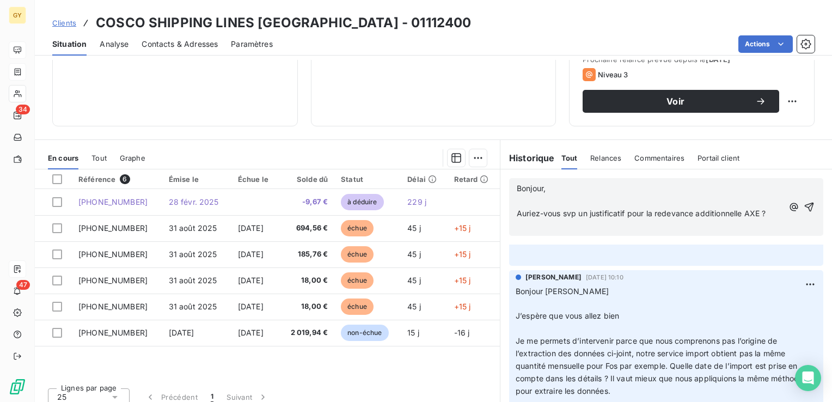
click at [517, 200] on p "﻿" at bounding box center [650, 201] width 266 height 13
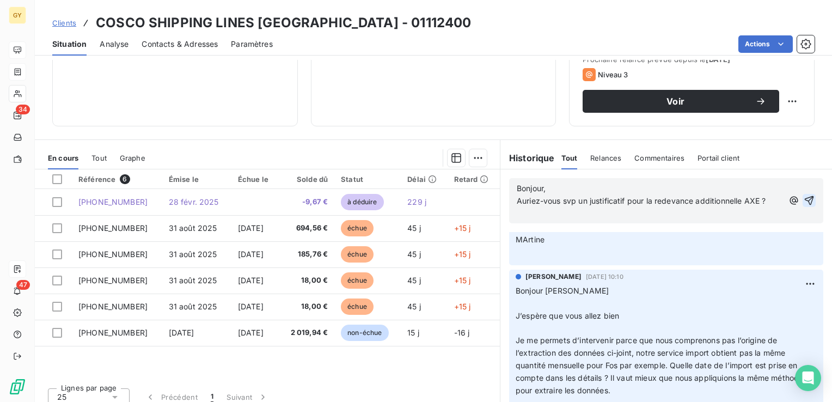
click at [805, 198] on icon "button" at bounding box center [809, 200] width 9 height 9
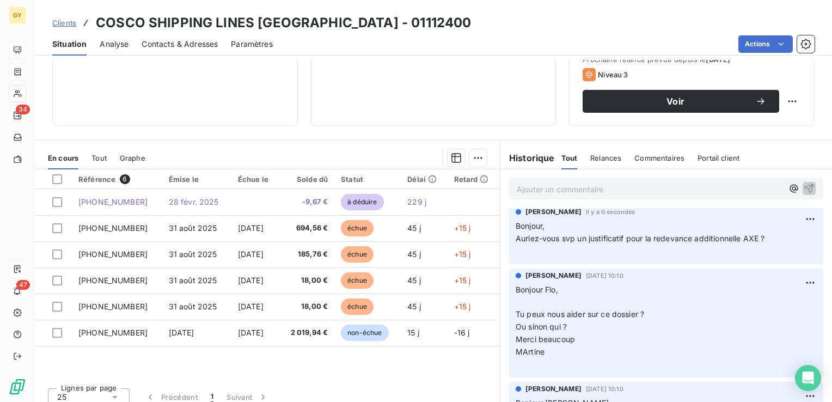
scroll to position [0, 0]
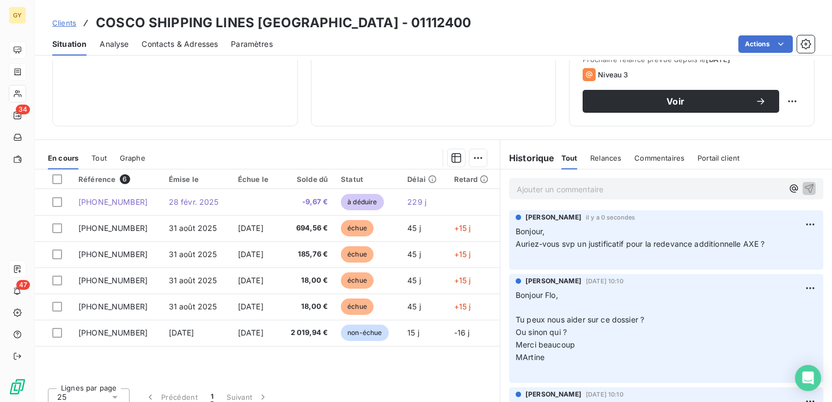
click at [524, 191] on p "Ajouter un commentaire ﻿" at bounding box center [650, 189] width 266 height 14
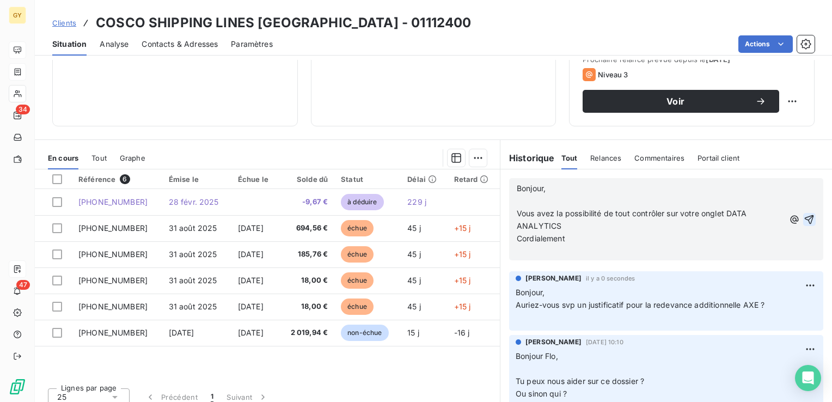
click at [517, 202] on p "﻿" at bounding box center [650, 201] width 267 height 13
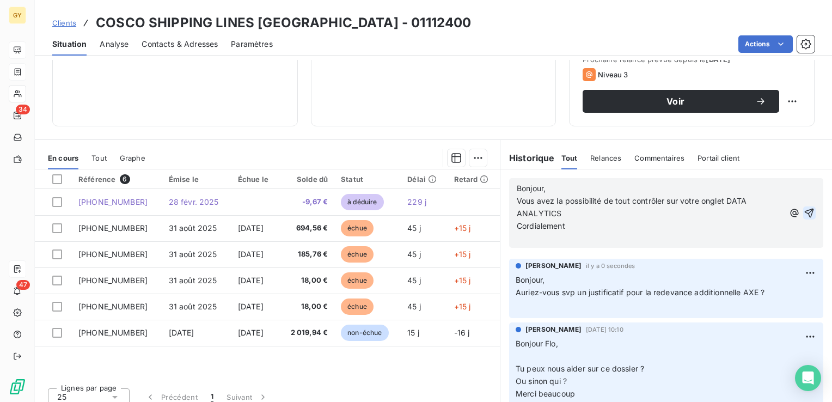
click at [804, 210] on icon "button" at bounding box center [809, 213] width 11 height 11
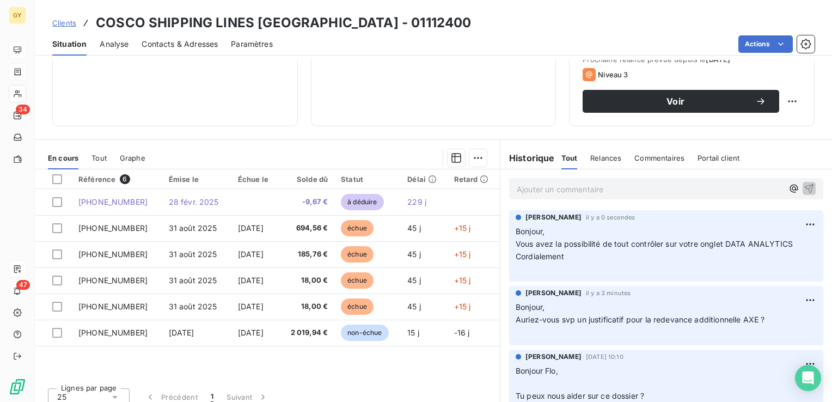
click at [520, 188] on p "Ajouter un commentaire ﻿" at bounding box center [650, 189] width 266 height 14
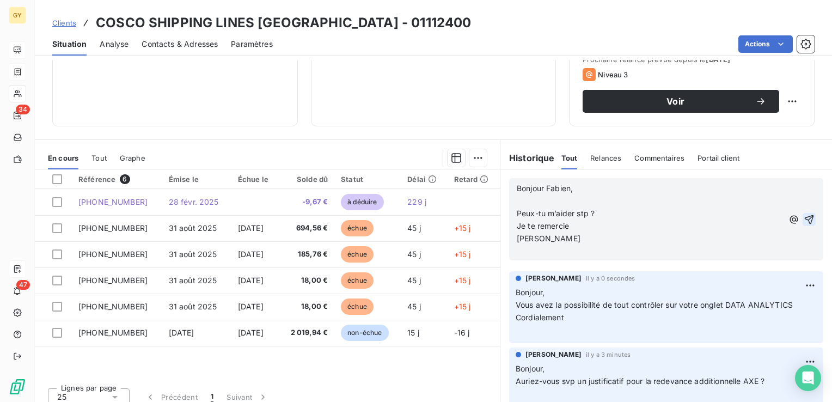
click at [517, 199] on p "﻿" at bounding box center [650, 201] width 266 height 13
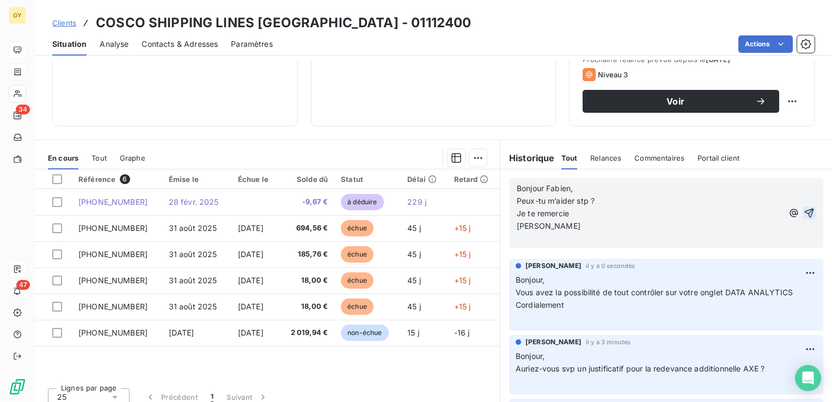
click at [805, 211] on icon "button" at bounding box center [809, 213] width 9 height 9
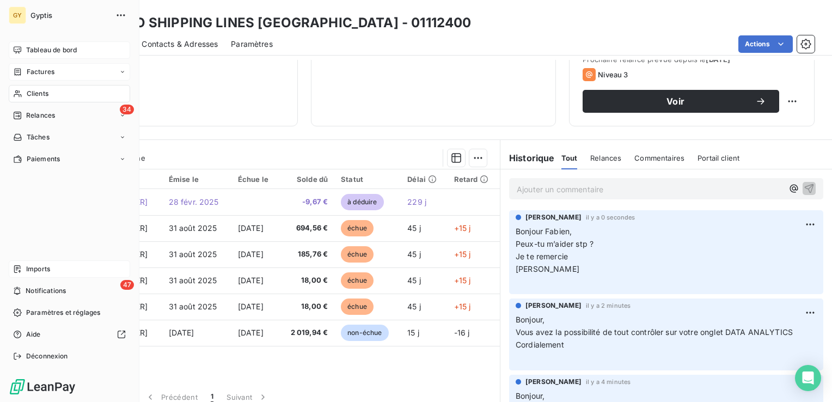
click at [28, 94] on span "Clients" at bounding box center [38, 94] width 22 height 10
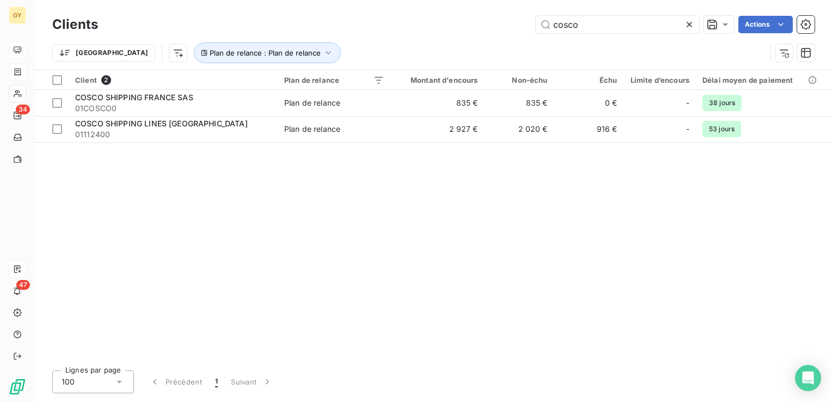
drag, startPoint x: 579, startPoint y: 21, endPoint x: 425, endPoint y: 2, distance: 155.3
click at [425, 2] on div "Clients cosco Actions Trier Plan de relance : Plan de relance" at bounding box center [433, 35] width 797 height 70
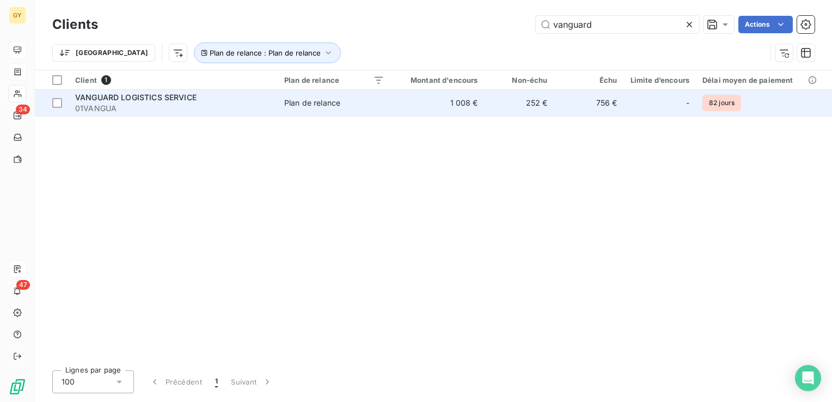
type input "vanguard"
click at [351, 101] on span "Plan de relance" at bounding box center [334, 103] width 100 height 11
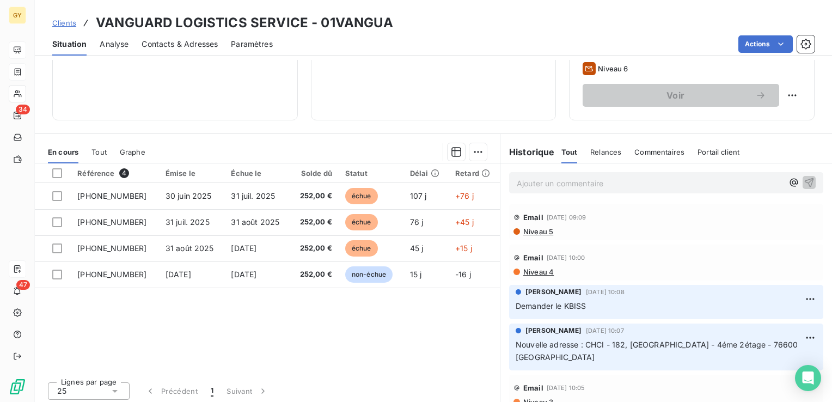
scroll to position [172, 0]
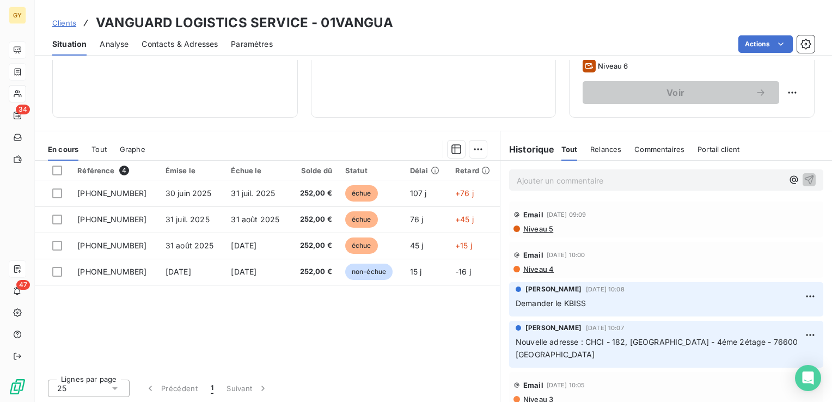
click at [559, 182] on p "Ajouter un commentaire ﻿" at bounding box center [650, 181] width 266 height 14
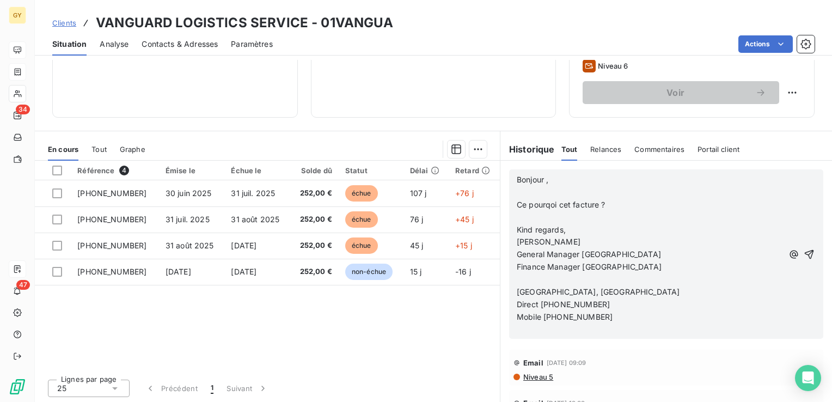
click at [520, 192] on p "﻿" at bounding box center [650, 192] width 266 height 13
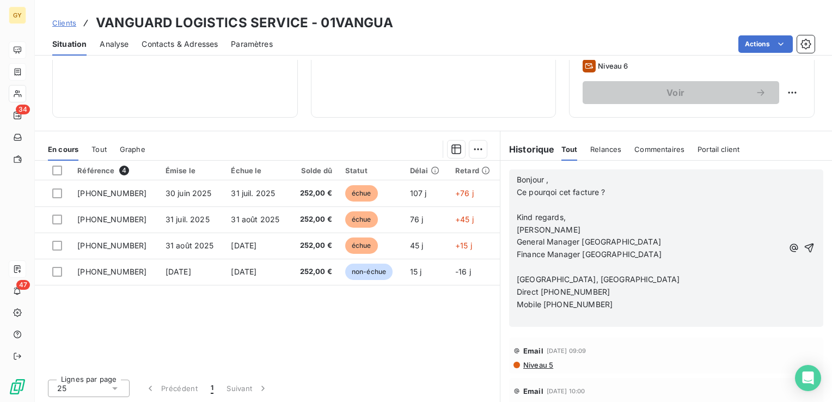
click at [532, 202] on p "﻿" at bounding box center [650, 205] width 266 height 13
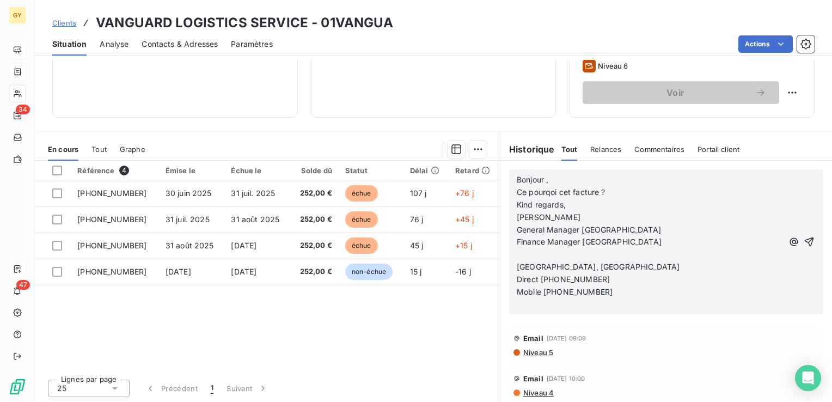
click at [527, 261] on p "[GEOGRAPHIC_DATA], [GEOGRAPHIC_DATA]" at bounding box center [650, 267] width 266 height 13
click at [534, 249] on p "﻿" at bounding box center [650, 254] width 266 height 13
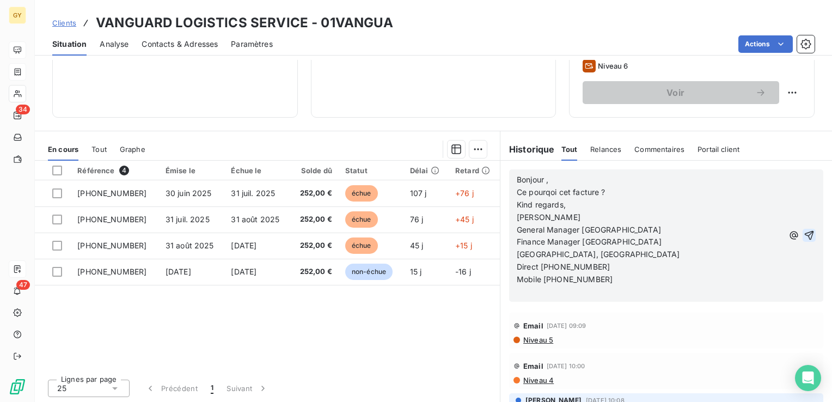
click at [805, 231] on icon "button" at bounding box center [809, 235] width 9 height 9
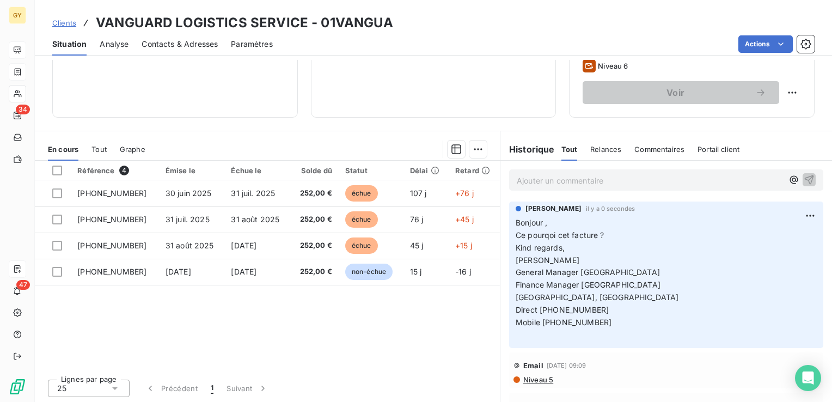
click at [518, 175] on p "Ajouter un commentaire ﻿" at bounding box center [650, 181] width 266 height 14
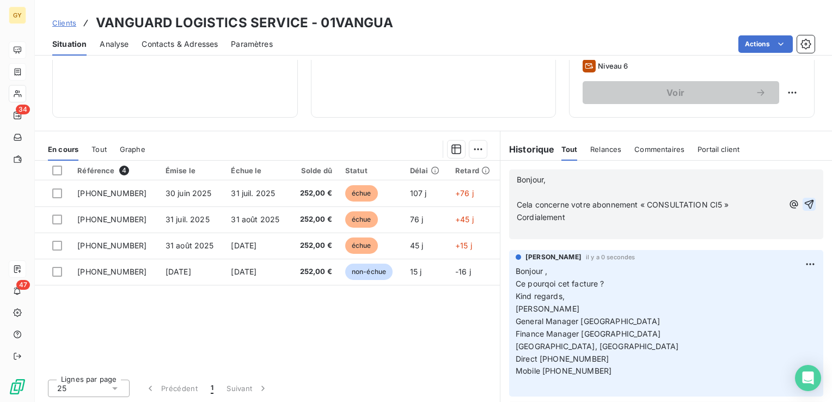
click at [543, 194] on p "﻿" at bounding box center [650, 192] width 266 height 13
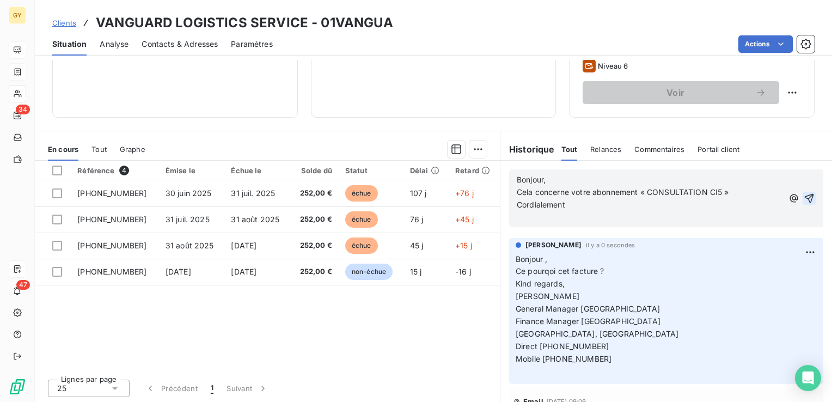
click at [804, 196] on icon "button" at bounding box center [809, 198] width 11 height 11
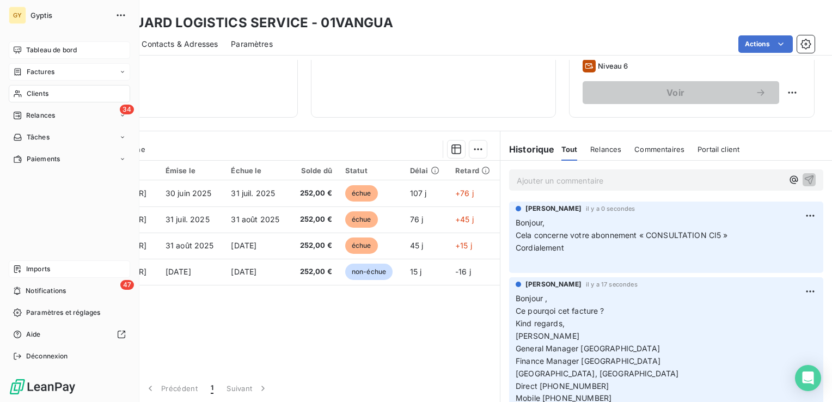
drag, startPoint x: 24, startPoint y: 90, endPoint x: 33, endPoint y: 92, distance: 8.9
click at [24, 90] on div "Clients" at bounding box center [69, 93] width 121 height 17
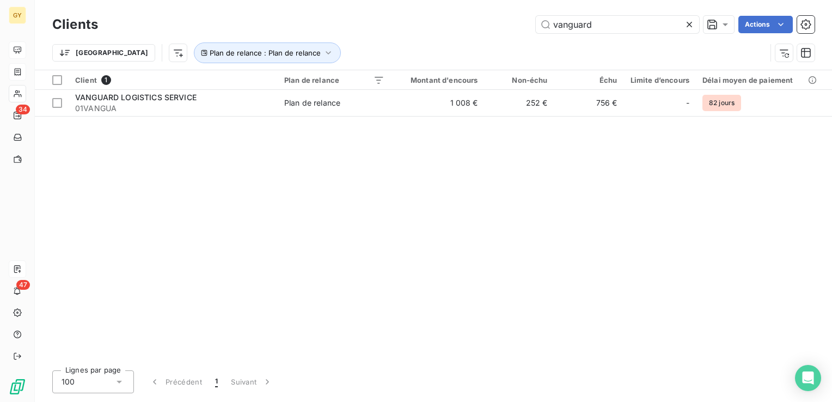
drag, startPoint x: 590, startPoint y: 22, endPoint x: 361, endPoint y: 1, distance: 230.3
click at [436, 21] on div "vanguard Actions" at bounding box center [463, 24] width 704 height 17
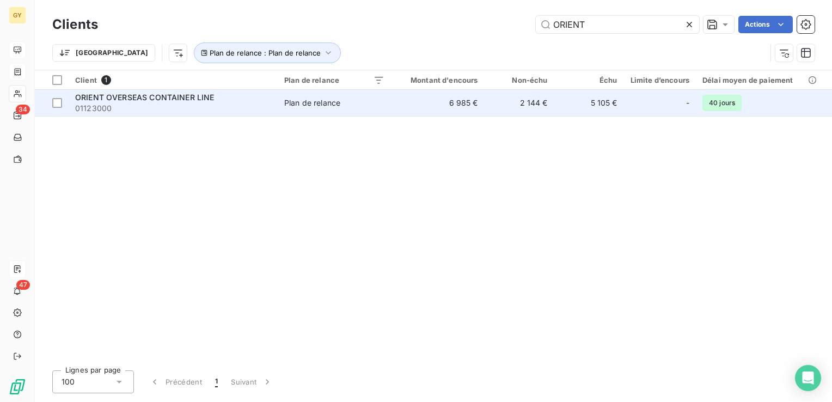
type input "ORIENT"
click at [387, 112] on td "Plan de relance" at bounding box center [334, 103] width 113 height 26
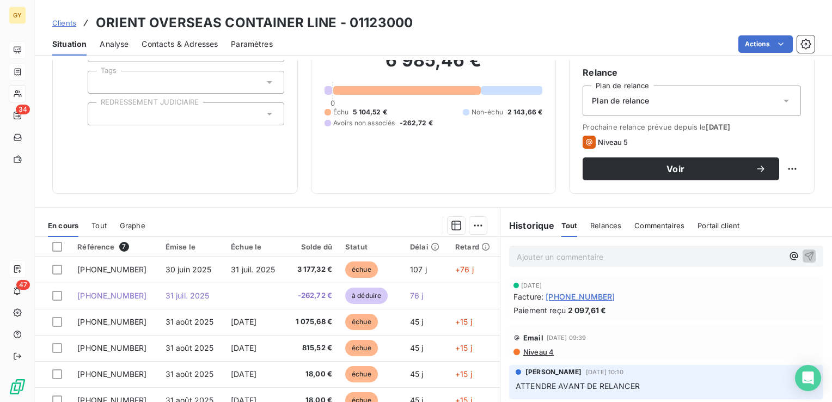
scroll to position [109, 0]
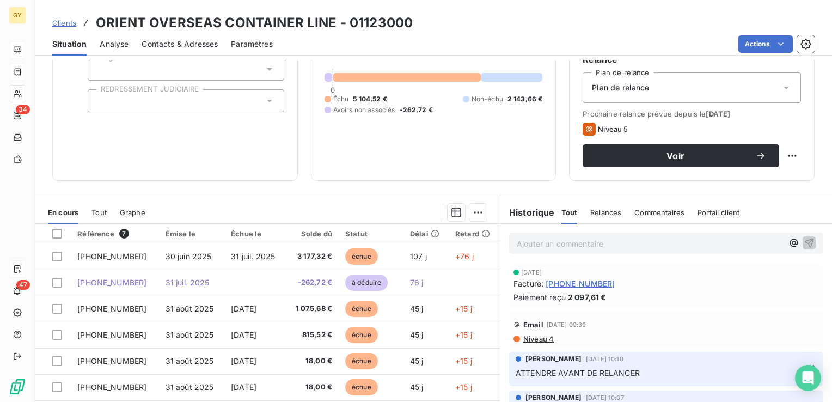
click at [557, 246] on p "Ajouter un commentaire ﻿" at bounding box center [650, 244] width 266 height 14
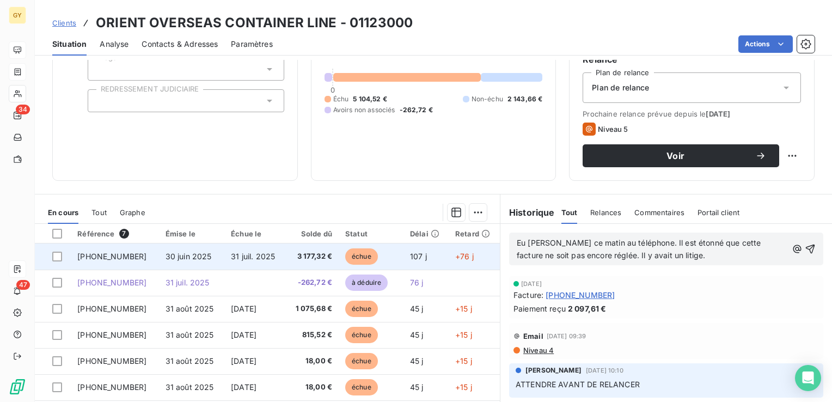
click at [292, 256] on span "3 177,32 €" at bounding box center [312, 256] width 40 height 11
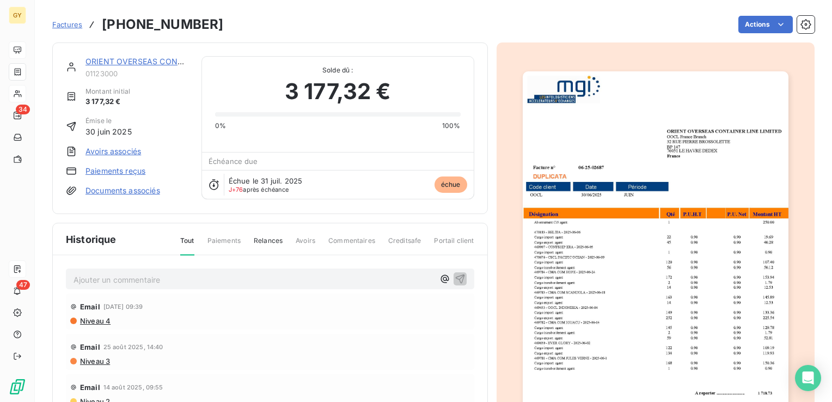
click at [148, 64] on link "ORIENT OVERSEAS CONTAINER LINE" at bounding box center [155, 61] width 139 height 9
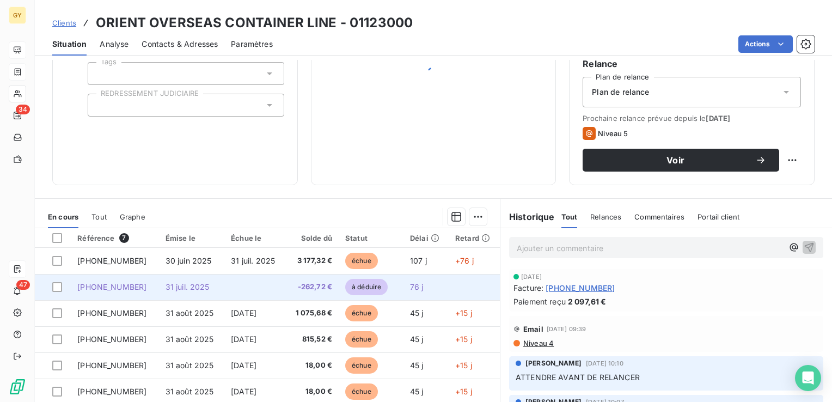
scroll to position [109, 0]
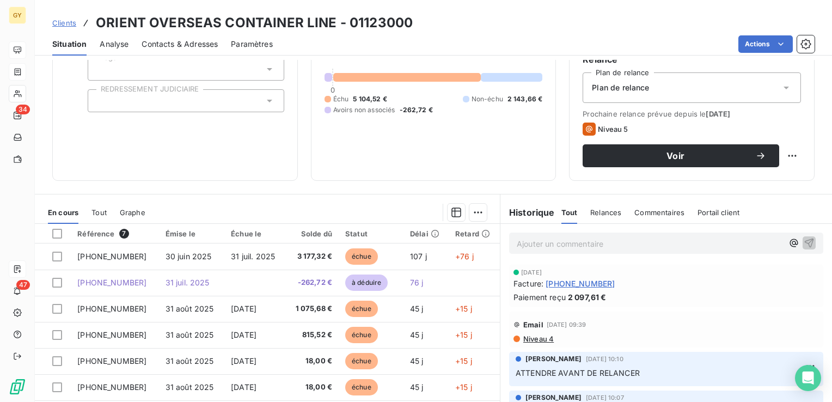
click at [540, 243] on p "Ajouter un commentaire ﻿" at bounding box center [650, 244] width 266 height 14
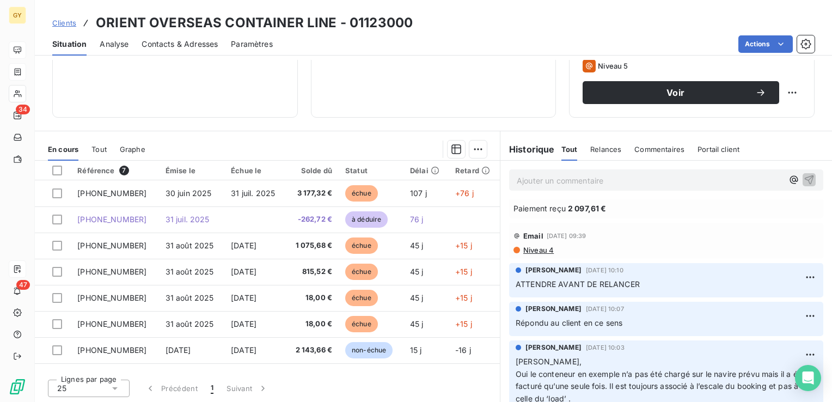
scroll to position [0, 0]
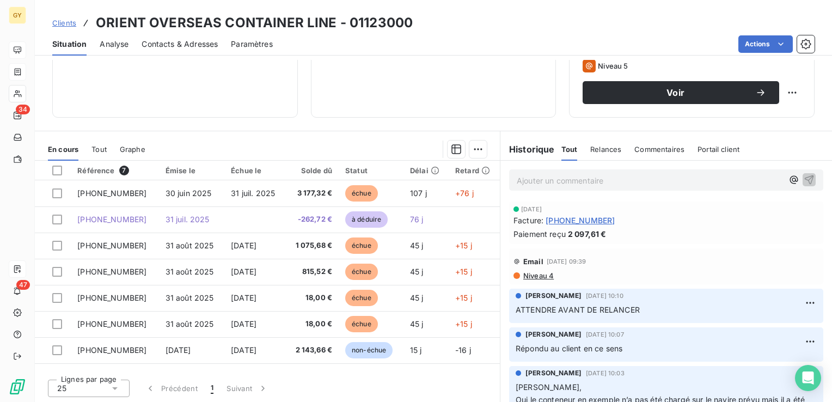
click at [535, 179] on p "Ajouter un commentaire ﻿" at bounding box center [650, 181] width 266 height 14
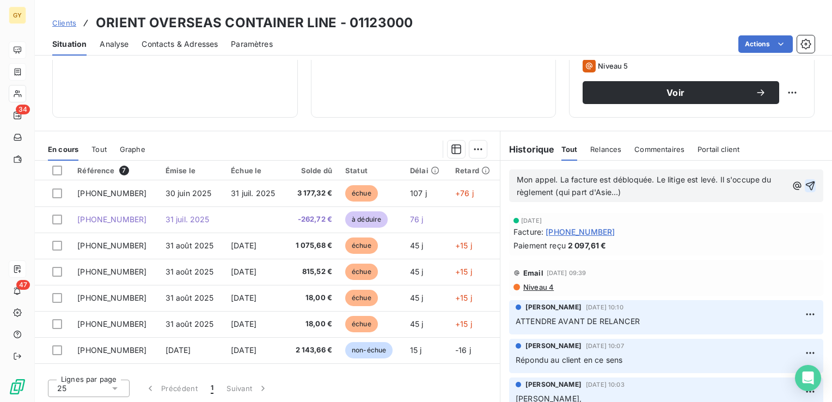
click at [805, 184] on icon "button" at bounding box center [810, 185] width 11 height 11
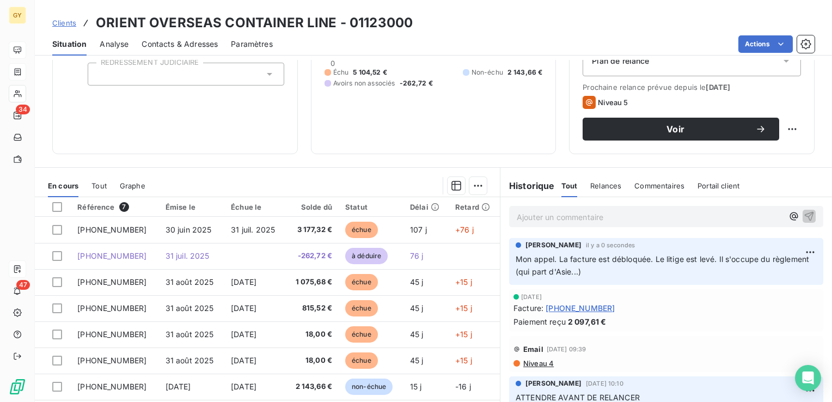
scroll to position [118, 0]
